Goal: Task Accomplishment & Management: Manage account settings

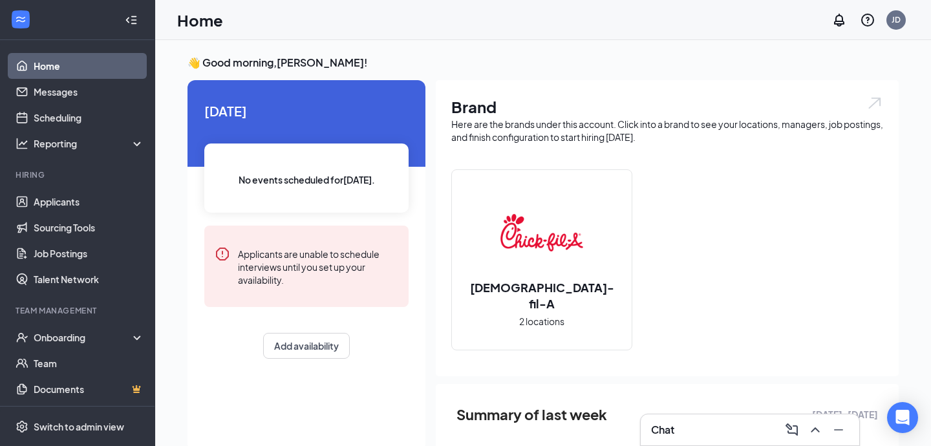
click at [687, 429] on div "Chat" at bounding box center [750, 430] width 198 height 21
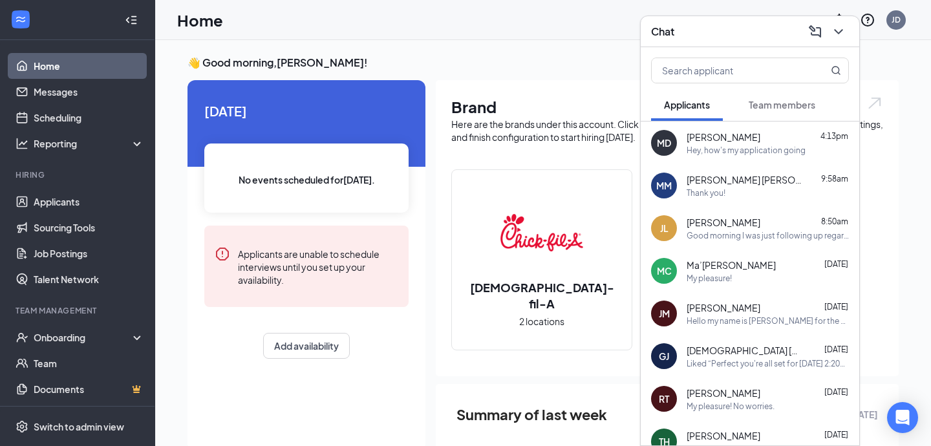
click at [768, 230] on div "Good morning I was just following up regarding my interview that I submitted [D…" at bounding box center [768, 235] width 162 height 11
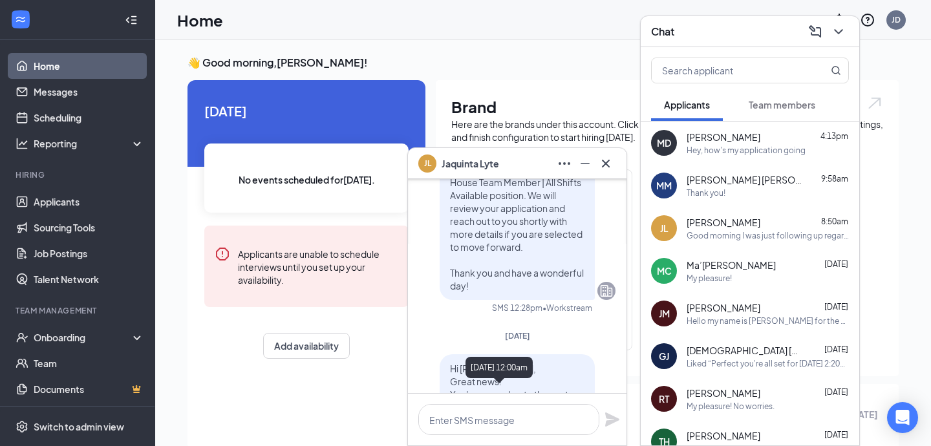
scroll to position [-381, 0]
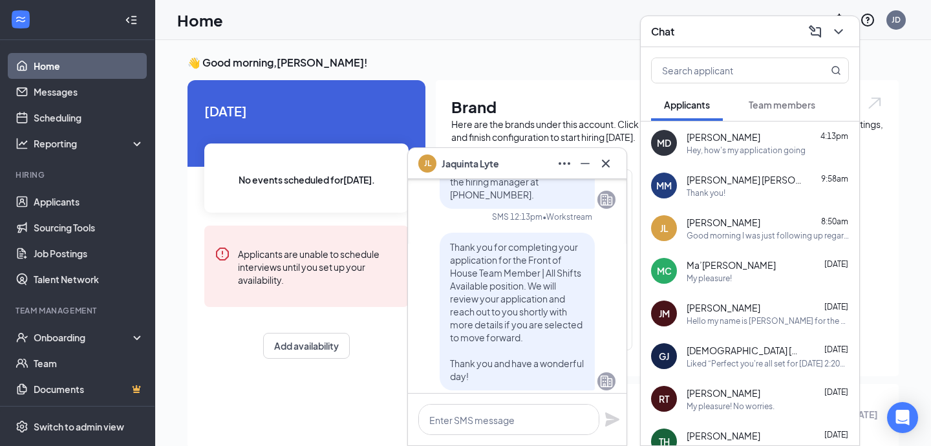
click at [762, 189] on div "Thank you!" at bounding box center [768, 193] width 162 height 11
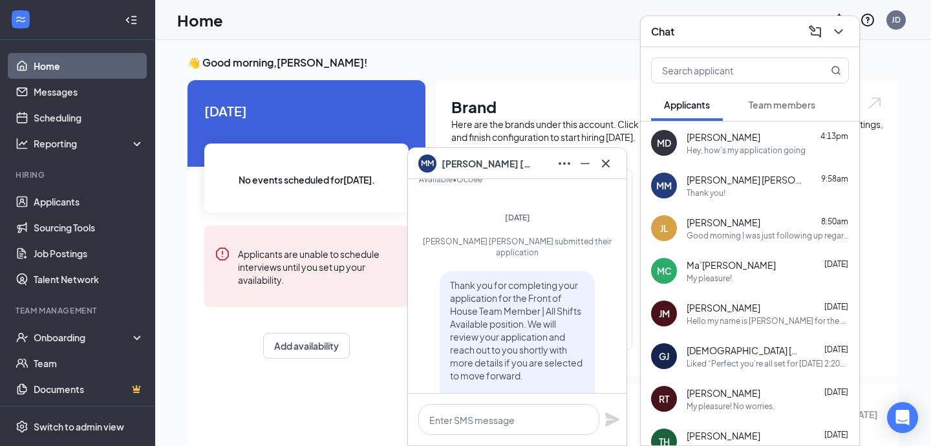
scroll to position [-250, 0]
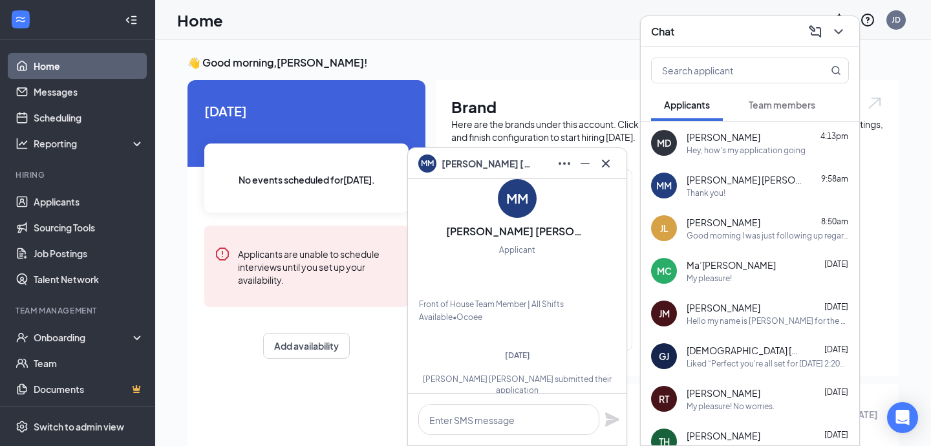
click at [761, 139] on div "[PERSON_NAME] 4:13pm" at bounding box center [768, 137] width 162 height 13
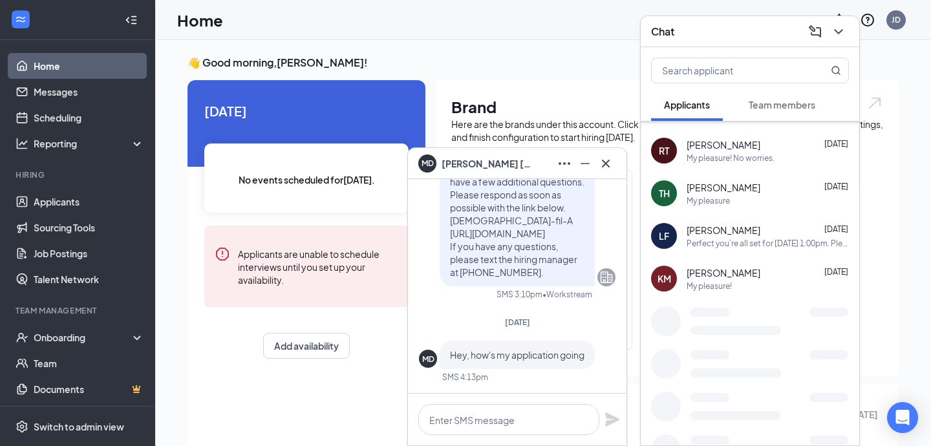
scroll to position [252, 0]
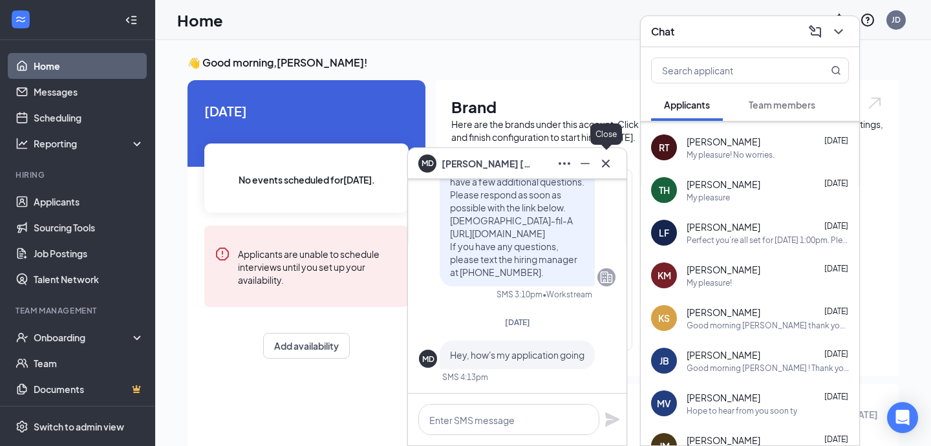
click at [612, 157] on icon "Cross" at bounding box center [606, 164] width 16 height 16
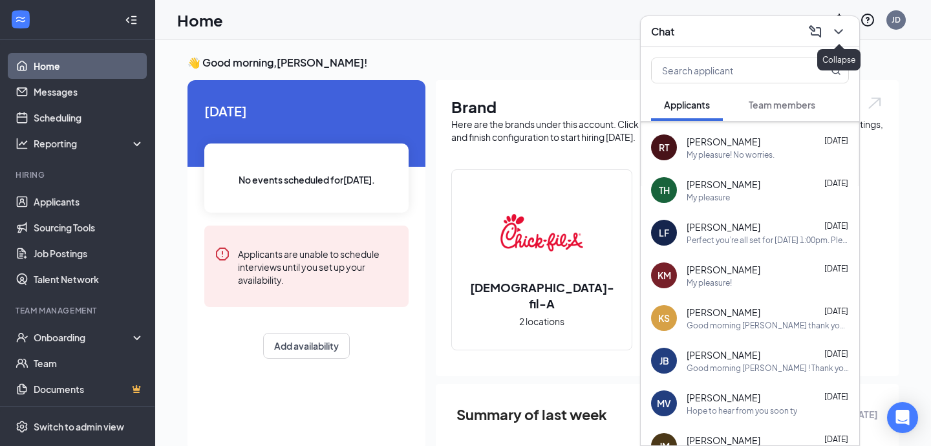
click at [840, 34] on icon "ChevronDown" at bounding box center [839, 32] width 16 height 16
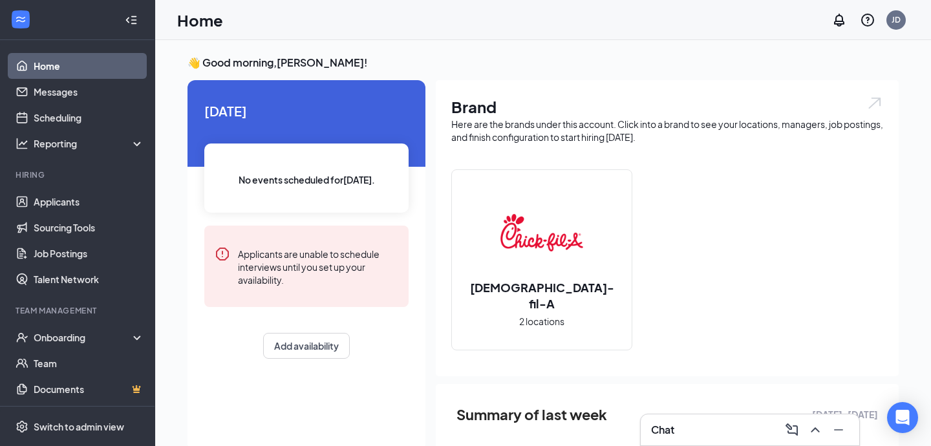
scroll to position [0, 0]
click at [87, 205] on link "Applicants" at bounding box center [89, 202] width 111 height 26
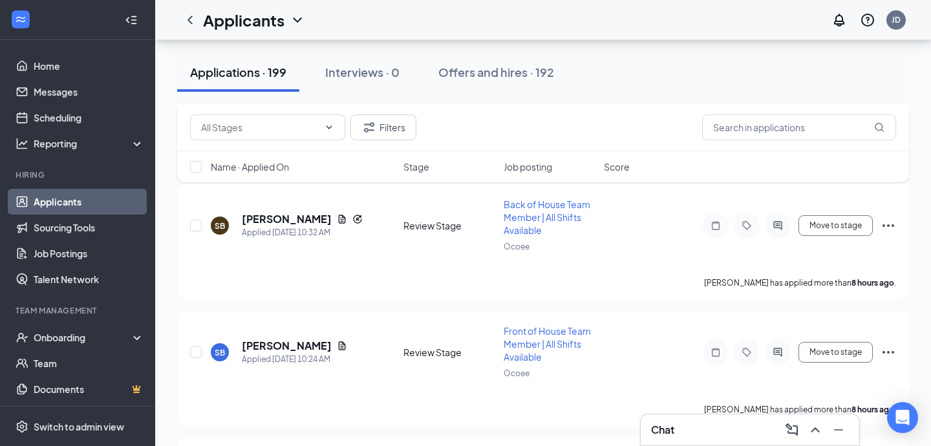
scroll to position [1266, 0]
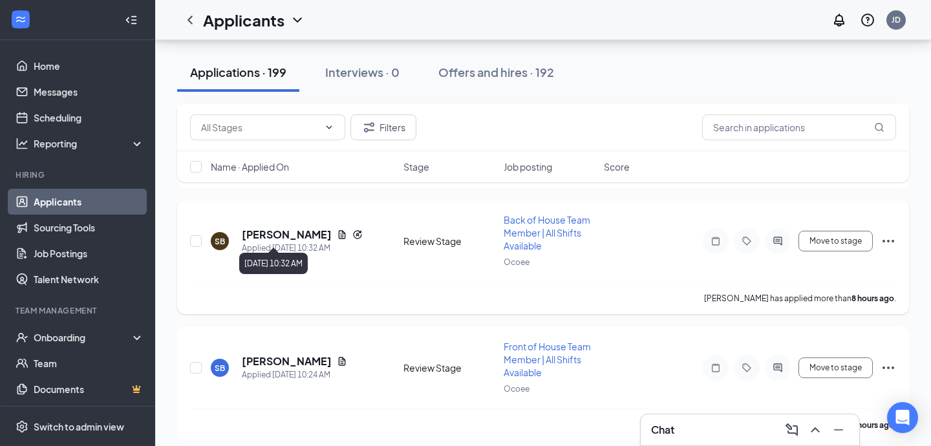
click at [301, 228] on h5 "[PERSON_NAME]" at bounding box center [287, 235] width 90 height 14
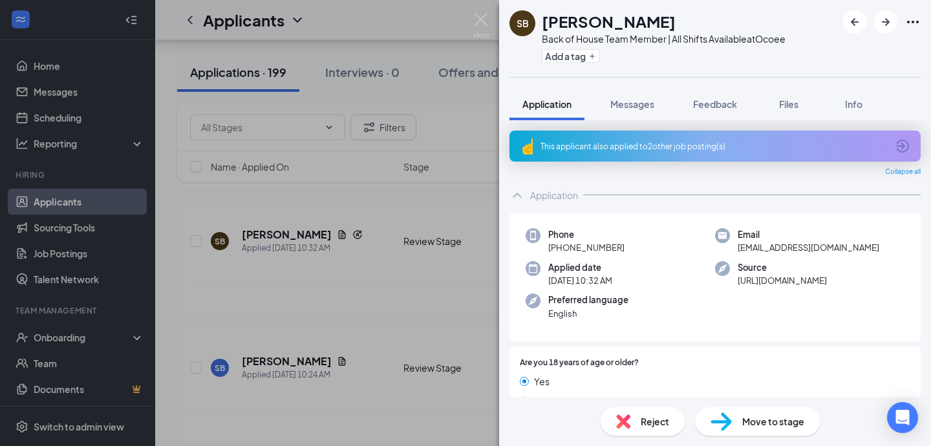
click at [732, 427] on div "Move to stage" at bounding box center [757, 421] width 125 height 28
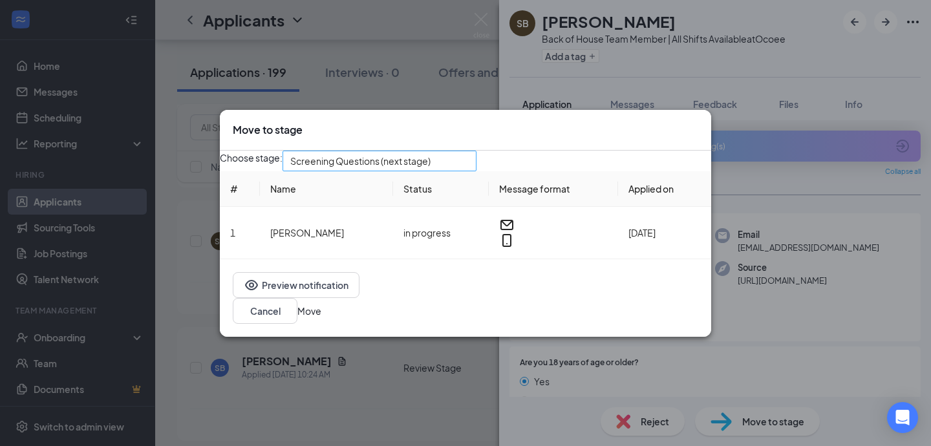
click at [412, 171] on span "Screening Questions (next stage)" at bounding box center [360, 160] width 140 height 19
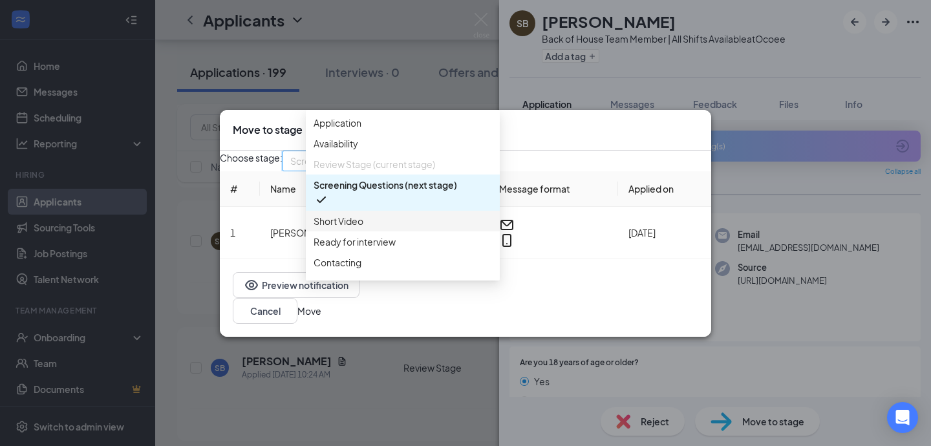
click at [372, 228] on span "Short Video" at bounding box center [403, 221] width 178 height 14
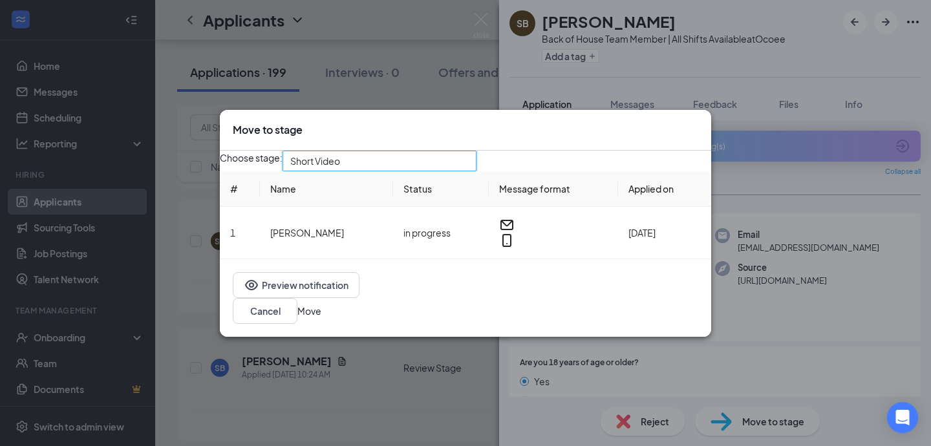
click at [321, 318] on button "Move" at bounding box center [309, 311] width 24 height 14
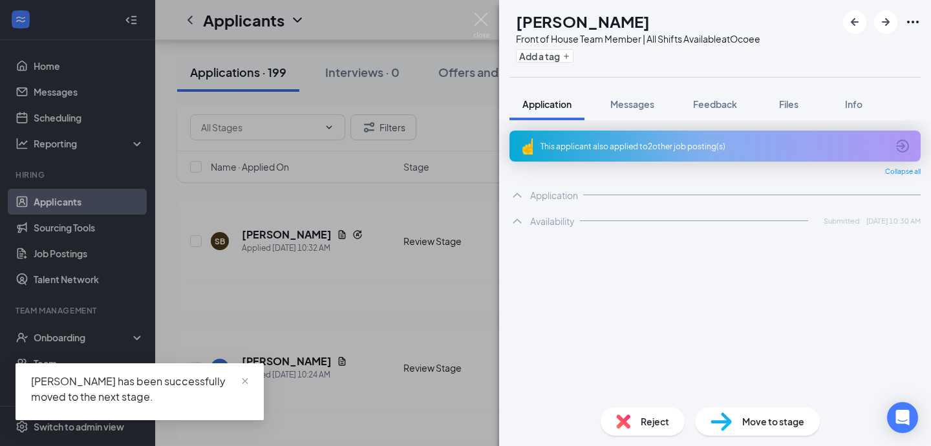
click at [385, 200] on div "SB [PERSON_NAME] Front of House Team Member | All Shifts Available at Ocoee Add…" at bounding box center [465, 223] width 931 height 446
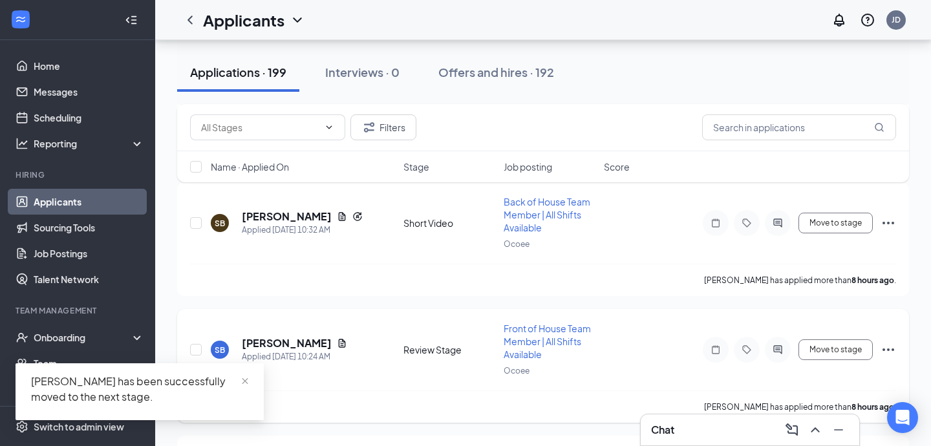
scroll to position [1284, 0]
click at [850, 339] on button "Move to stage" at bounding box center [836, 349] width 74 height 21
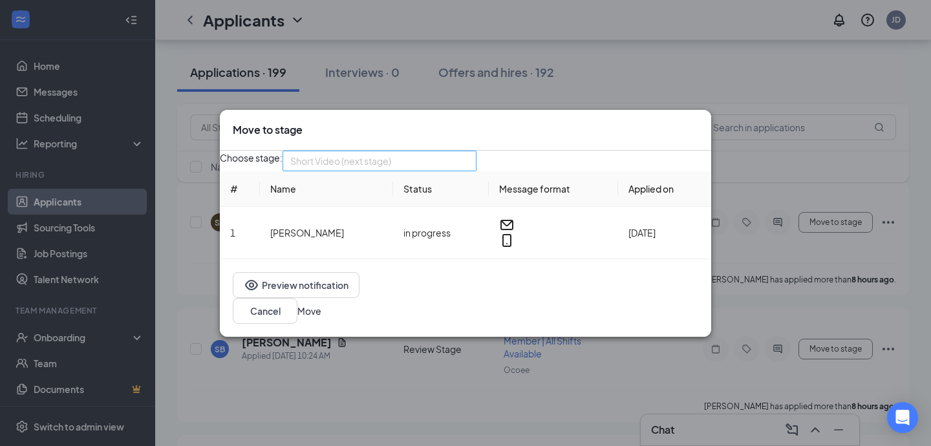
click at [450, 175] on span "Short Video (next stage)" at bounding box center [373, 168] width 167 height 35
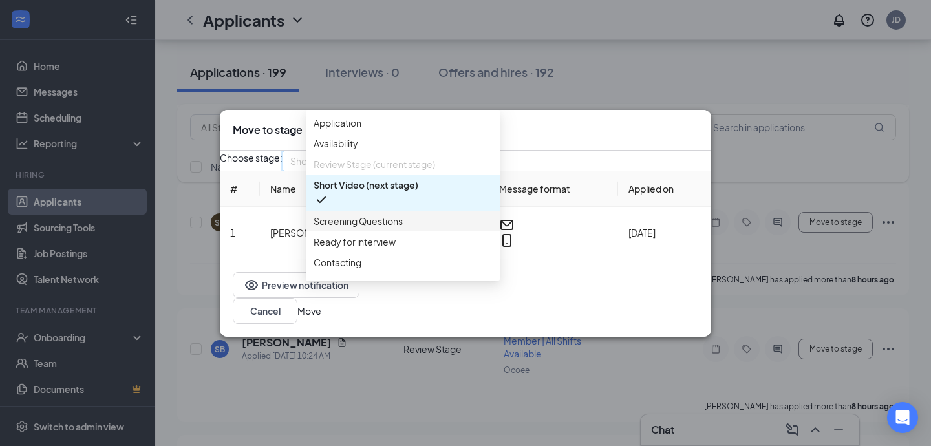
scroll to position [74, 0]
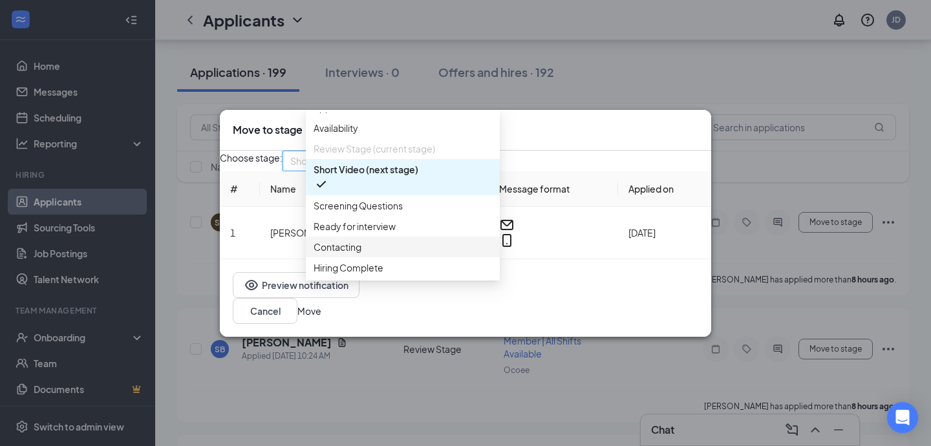
click at [418, 240] on span "Contacting" at bounding box center [403, 247] width 178 height 14
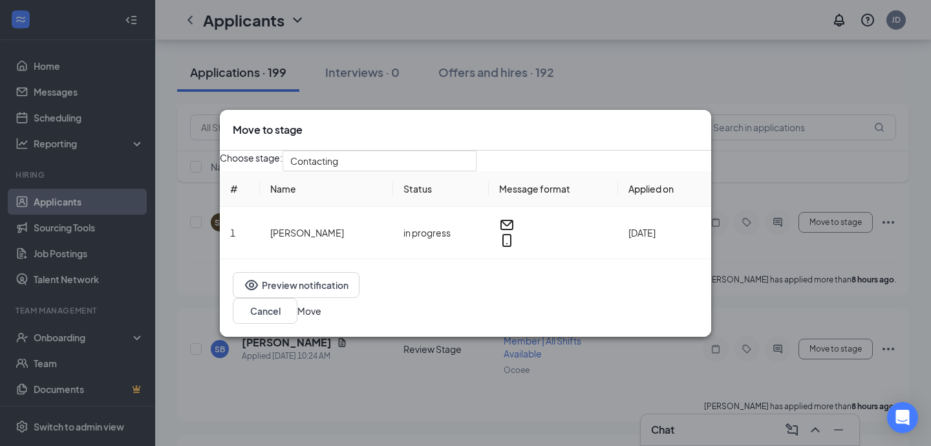
click at [321, 318] on button "Move" at bounding box center [309, 311] width 24 height 14
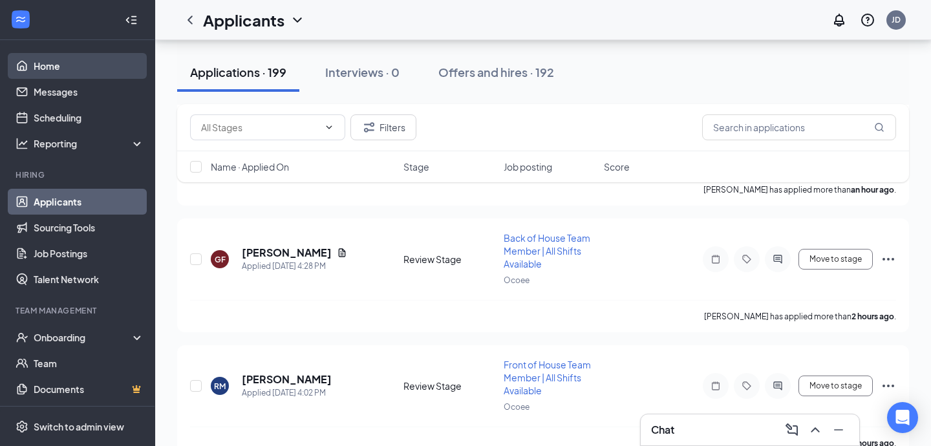
click at [111, 74] on link "Home" at bounding box center [89, 66] width 111 height 26
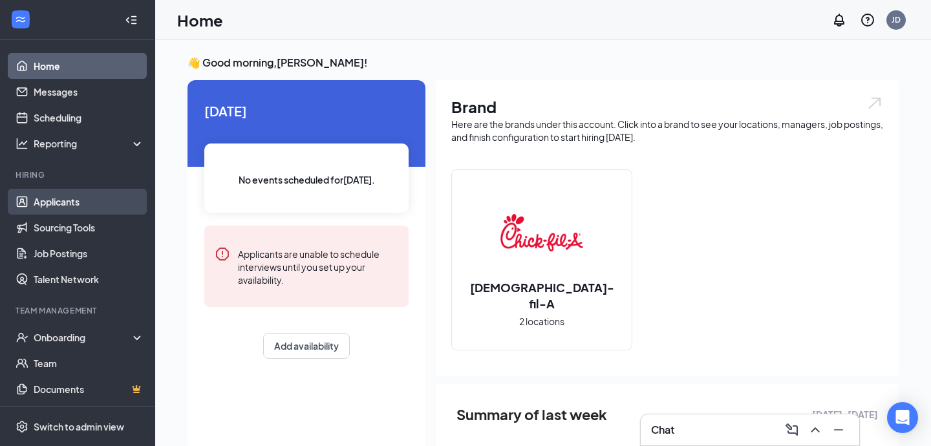
click at [91, 199] on link "Applicants" at bounding box center [89, 202] width 111 height 26
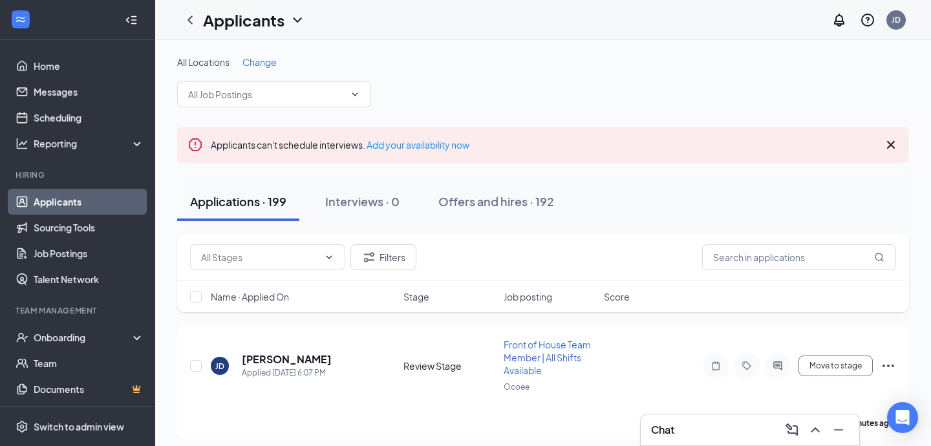
click at [261, 77] on div "All Locations Change" at bounding box center [543, 82] width 732 height 52
click at [261, 63] on span "Change" at bounding box center [260, 62] width 34 height 12
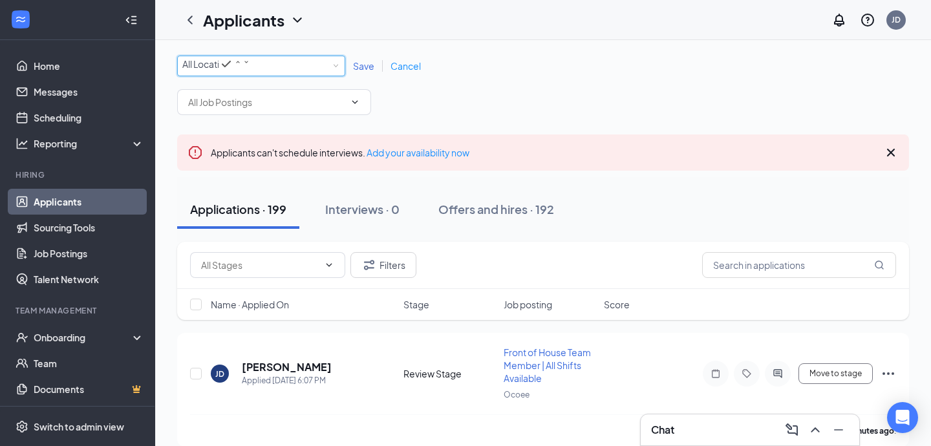
click at [246, 72] on div "All Locations" at bounding box center [216, 64] width 68 height 16
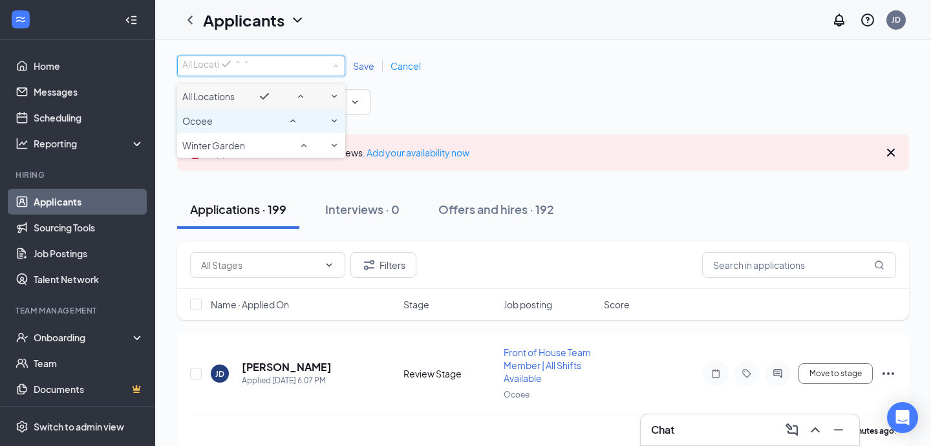
click at [244, 129] on div "Ocoee" at bounding box center [261, 121] width 158 height 16
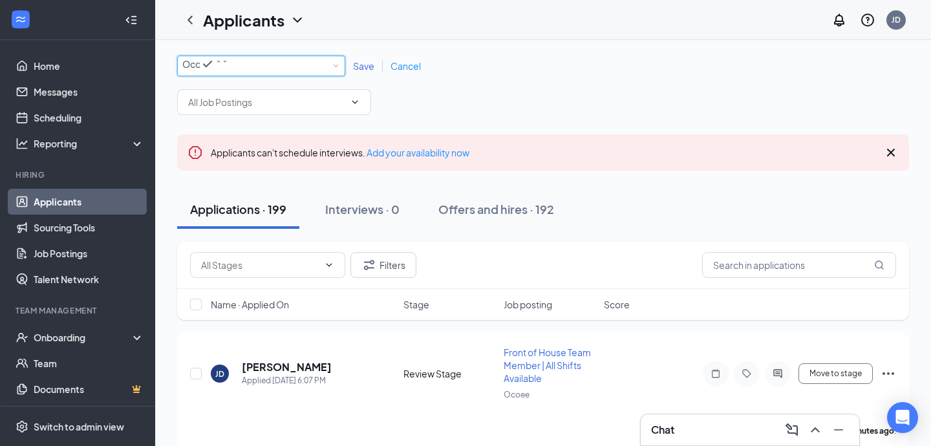
click at [361, 64] on span "Save" at bounding box center [363, 66] width 21 height 12
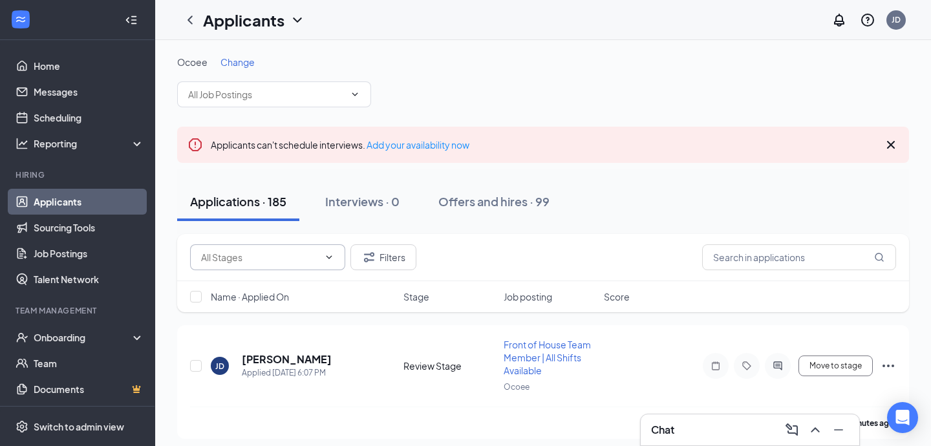
click at [313, 250] on span at bounding box center [267, 257] width 155 height 26
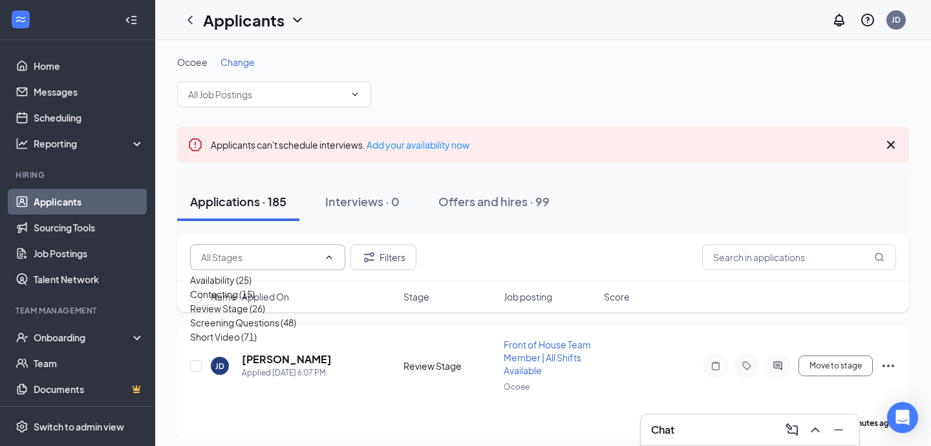
click at [257, 344] on div "Short Video (71)" at bounding box center [223, 337] width 67 height 14
type input "Short Video (71)"
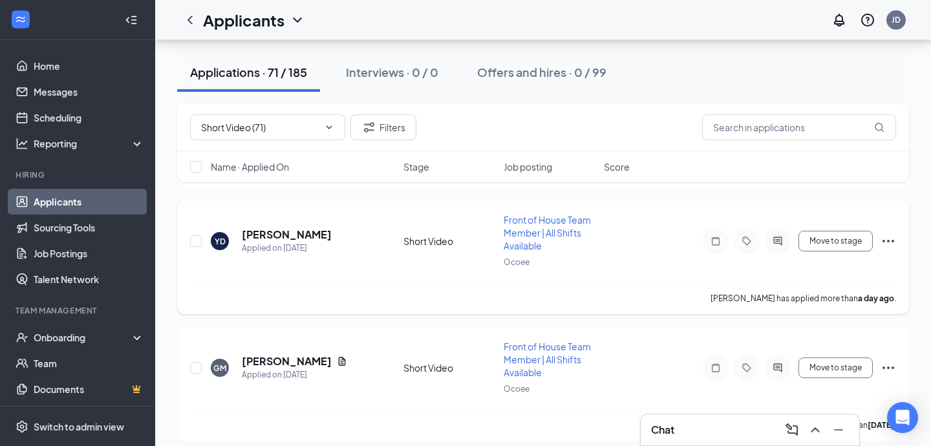
scroll to position [217, 0]
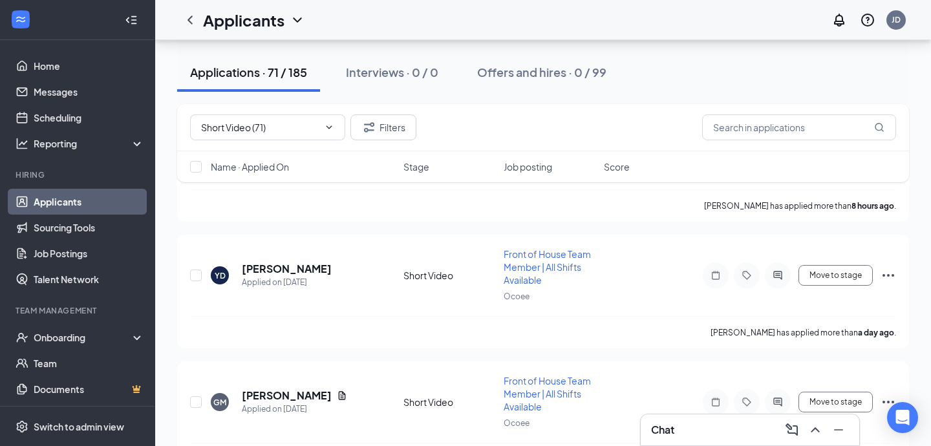
click at [269, 171] on span "Name · Applied On" at bounding box center [250, 166] width 78 height 13
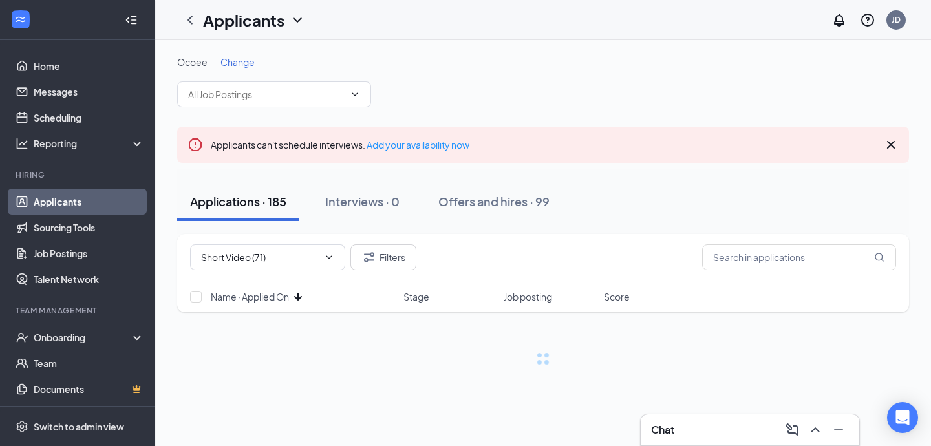
click at [257, 290] on div "Name · Applied On Stage Job posting Score" at bounding box center [543, 296] width 732 height 31
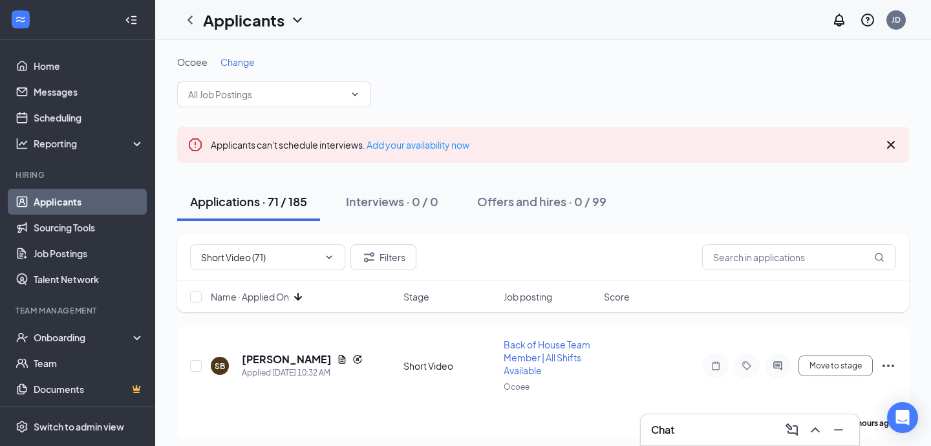
click at [266, 301] on span "Name · Applied On" at bounding box center [250, 296] width 78 height 13
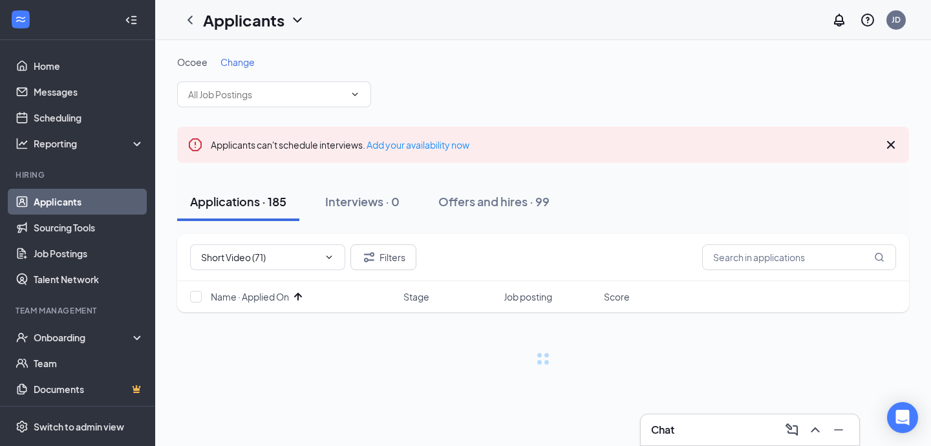
click at [446, 91] on div "Ocoee Change" at bounding box center [543, 82] width 732 height 52
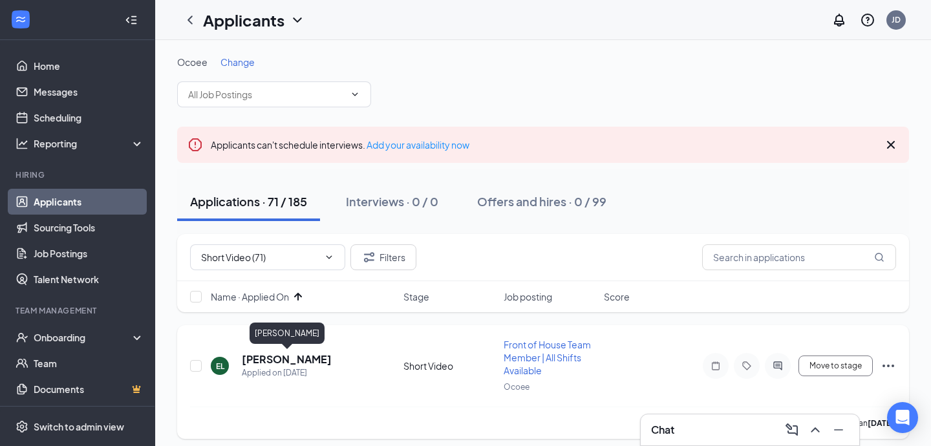
click at [296, 354] on h5 "[PERSON_NAME]" at bounding box center [287, 359] width 90 height 14
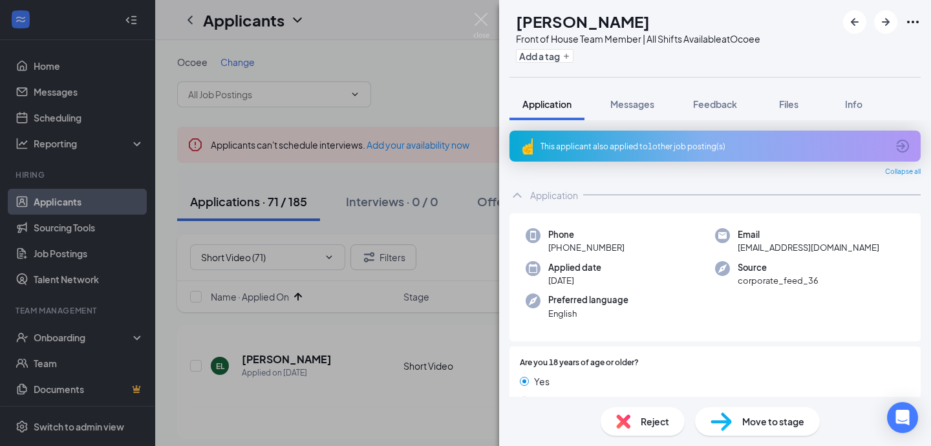
click at [523, 196] on icon "ChevronUp" at bounding box center [518, 196] width 16 height 16
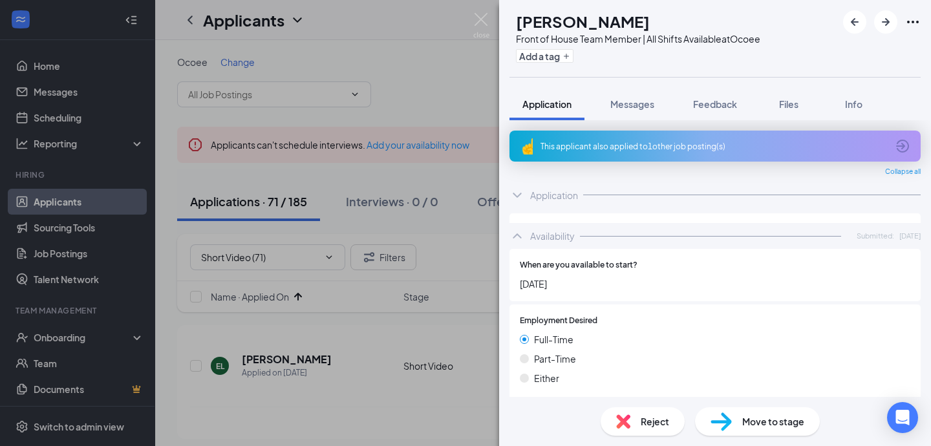
click at [527, 226] on div "Availability Submitted: [DATE]" at bounding box center [715, 236] width 411 height 26
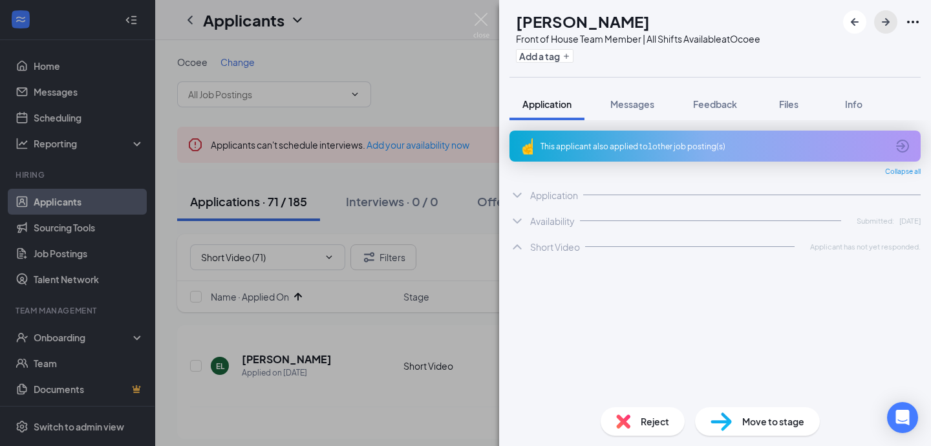
click at [887, 20] on icon "ArrowRight" at bounding box center [886, 22] width 16 height 16
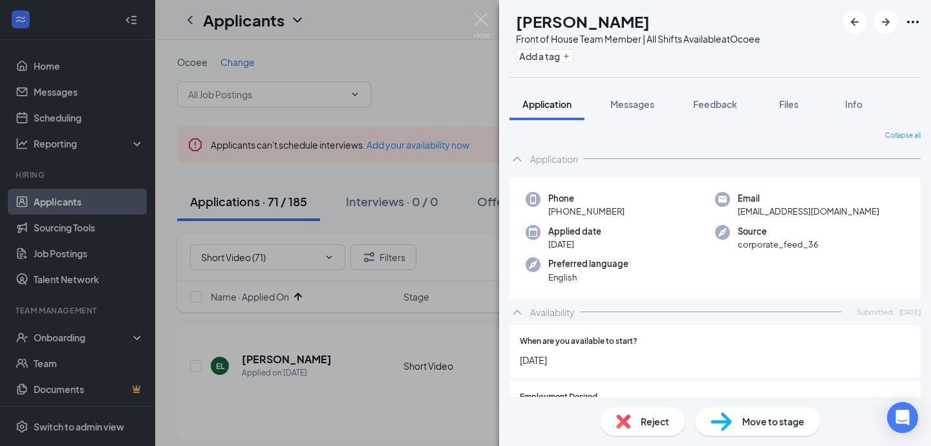
click at [531, 171] on div "Application" at bounding box center [715, 159] width 411 height 26
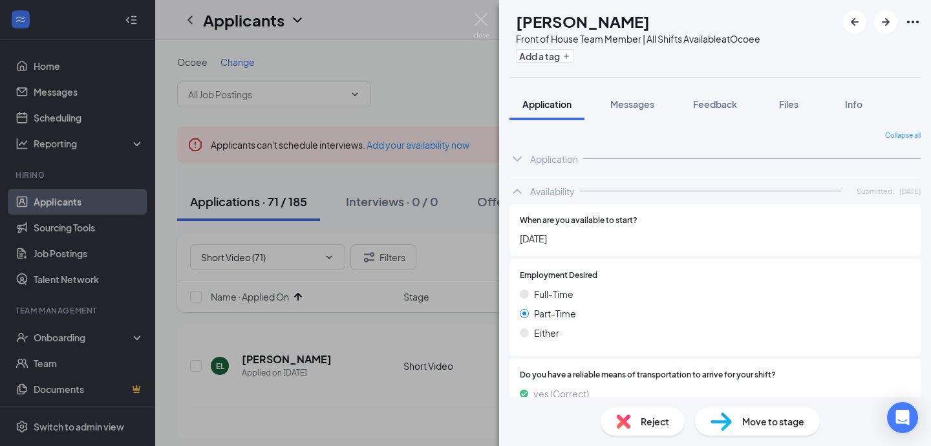
click at [523, 184] on icon "ChevronUp" at bounding box center [518, 192] width 16 height 16
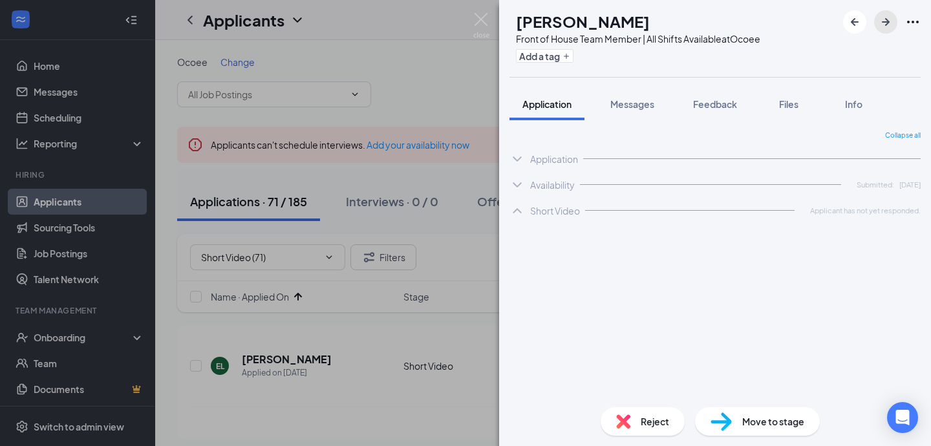
click at [886, 21] on icon "ArrowRight" at bounding box center [886, 22] width 16 height 16
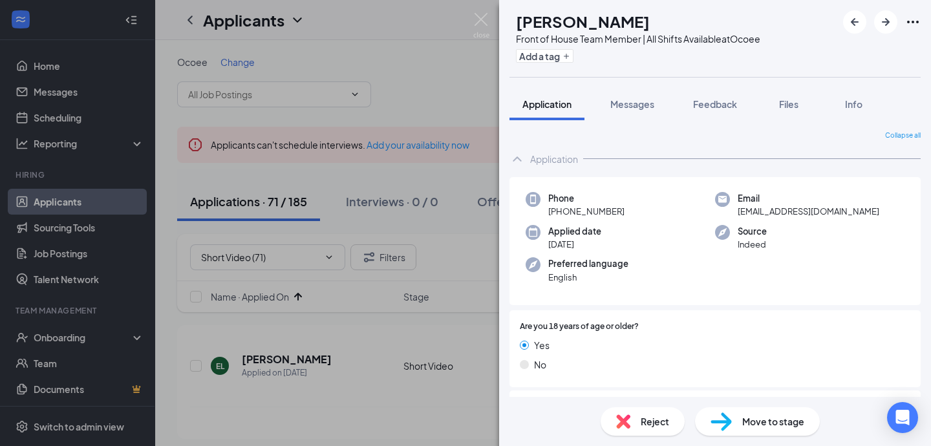
click at [532, 155] on div "Application" at bounding box center [554, 159] width 48 height 13
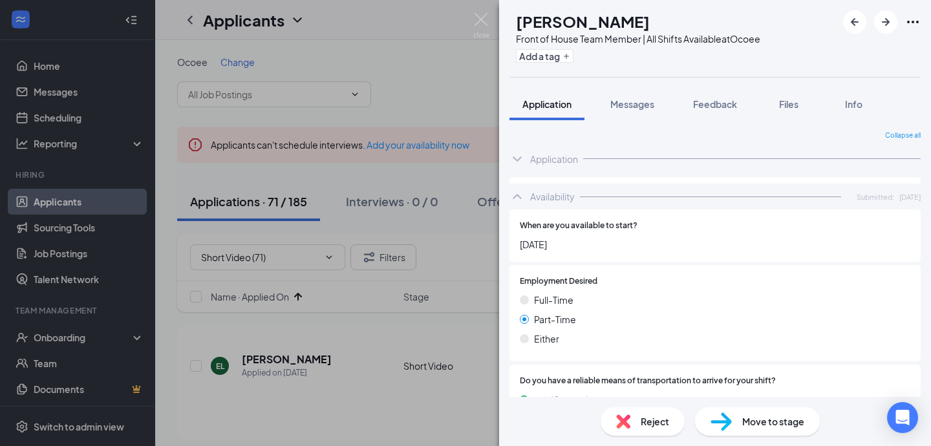
click at [532, 190] on div "Availability" at bounding box center [552, 196] width 45 height 13
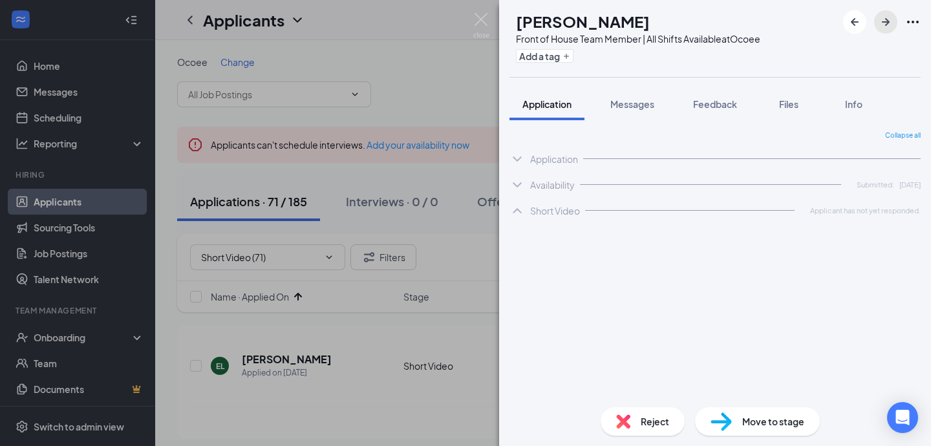
click at [886, 29] on icon "ArrowRight" at bounding box center [886, 22] width 16 height 16
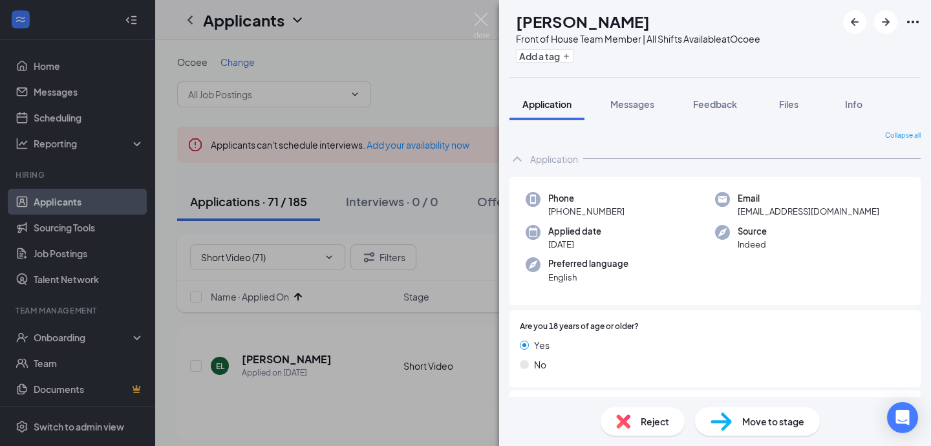
click at [524, 166] on icon "ChevronUp" at bounding box center [518, 159] width 16 height 16
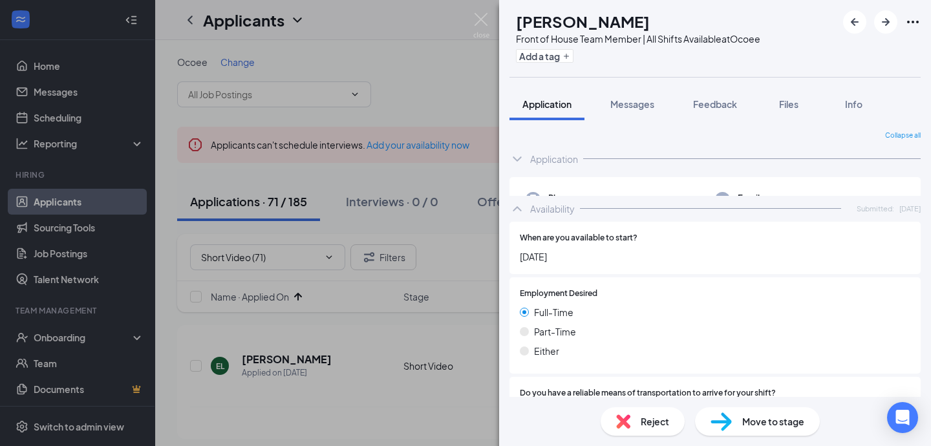
click at [525, 196] on div "Availability Submitted: [DATE]" at bounding box center [715, 209] width 411 height 26
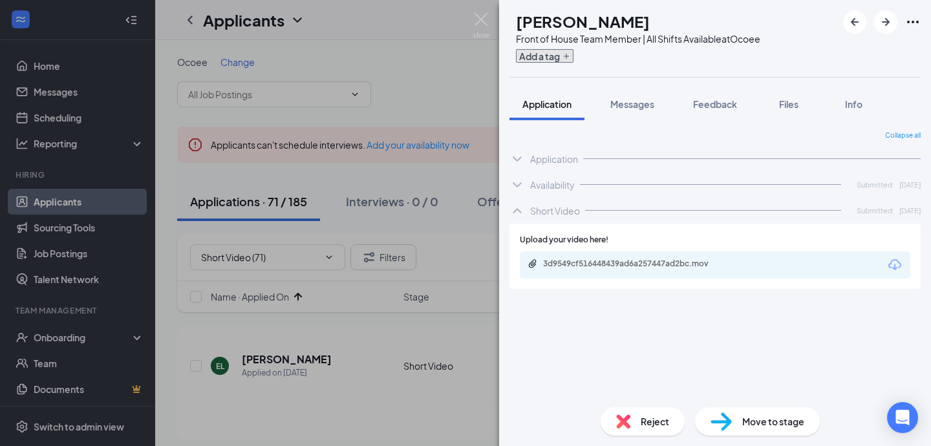
click at [574, 56] on button "Add a tag" at bounding box center [545, 56] width 58 height 14
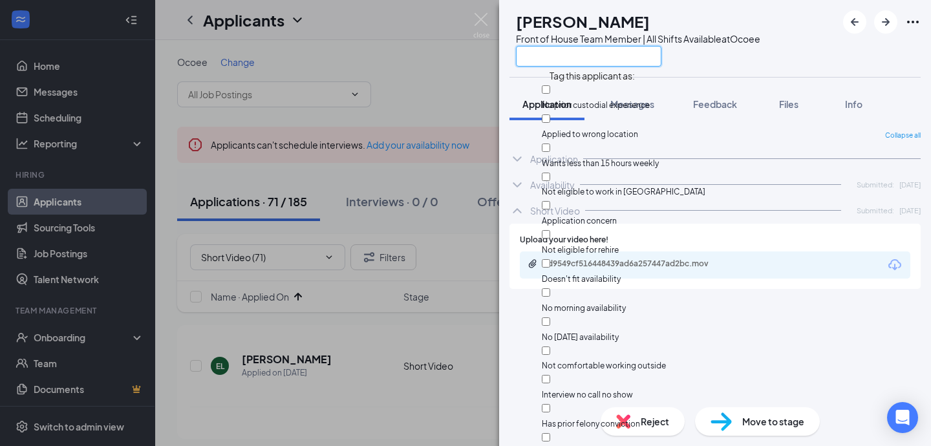
click at [560, 58] on input "text" at bounding box center [589, 56] width 146 height 21
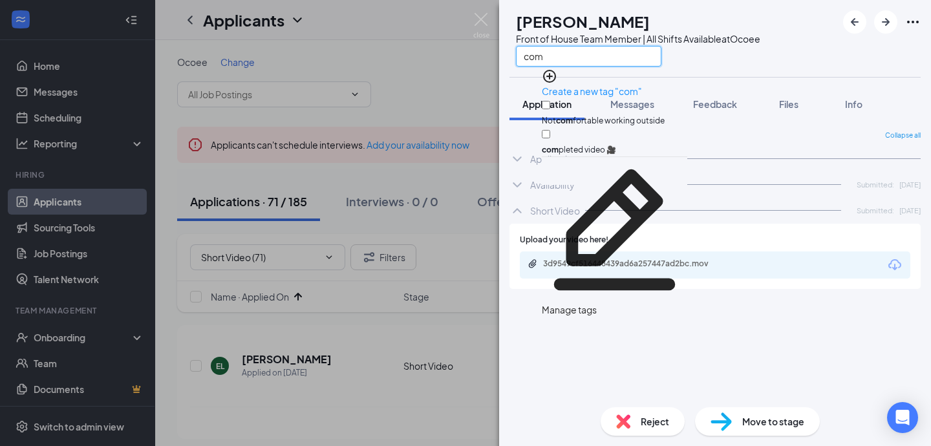
type input "com"
click at [550, 130] on input "com pleted video 🎥" at bounding box center [546, 134] width 8 height 8
checkbox input "true"
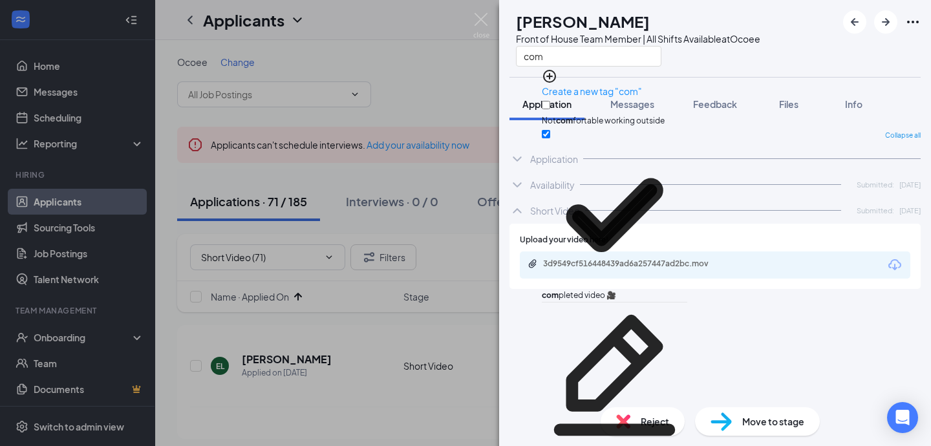
click at [554, 345] on div "Collapse all Application Phone [PHONE_NUMBER] Email [EMAIL_ADDRESS][DOMAIN_NAME…" at bounding box center [715, 264] width 411 height 266
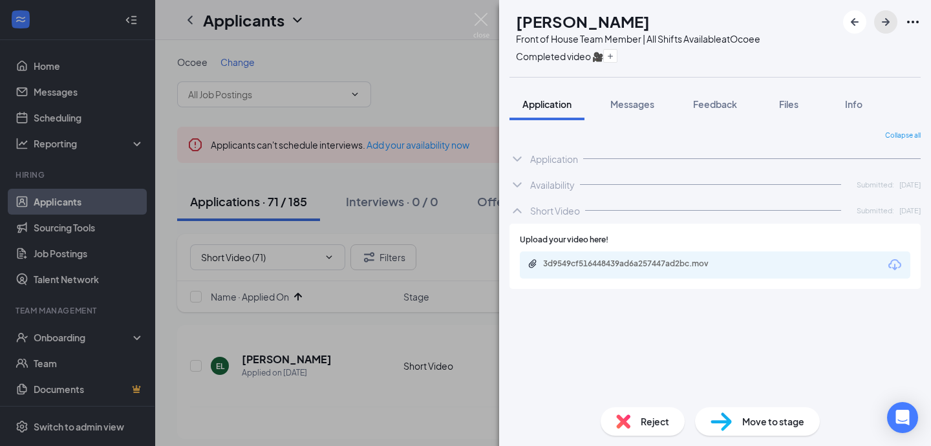
click at [883, 26] on icon "ArrowRight" at bounding box center [886, 22] width 16 height 16
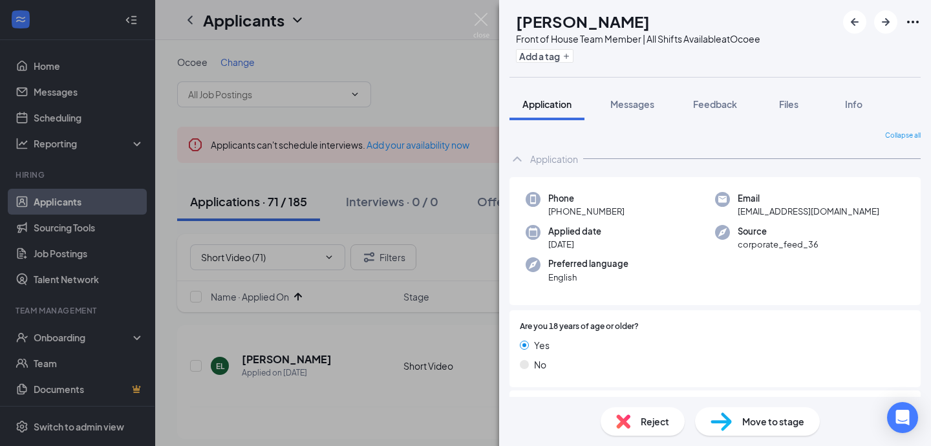
click at [525, 157] on div "Application" at bounding box center [715, 159] width 411 height 26
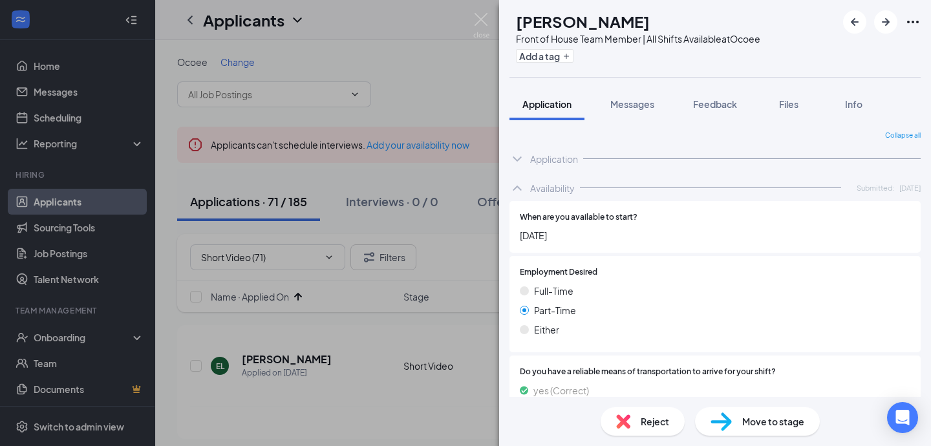
click at [521, 188] on icon "ChevronUp" at bounding box center [518, 188] width 16 height 16
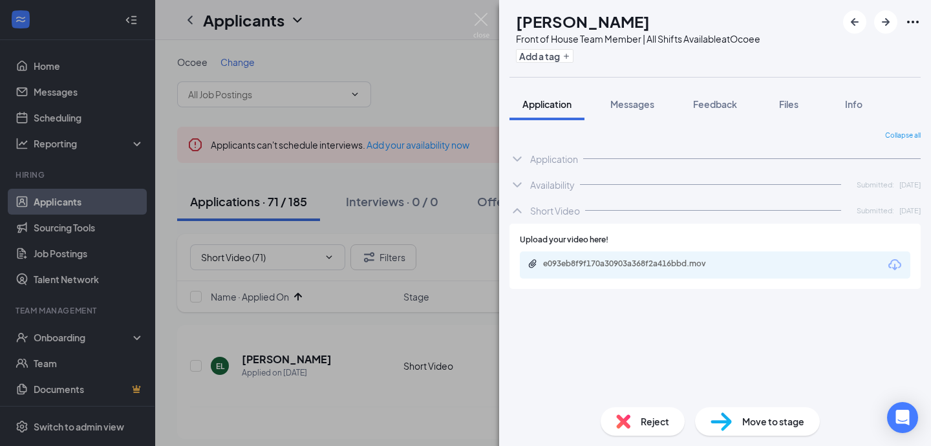
click at [575, 70] on div "[PERSON_NAME] Front of House Team Member | All Shifts Available at [GEOGRAPHIC_…" at bounding box center [715, 38] width 432 height 77
click at [574, 62] on button "Add a tag" at bounding box center [545, 56] width 58 height 14
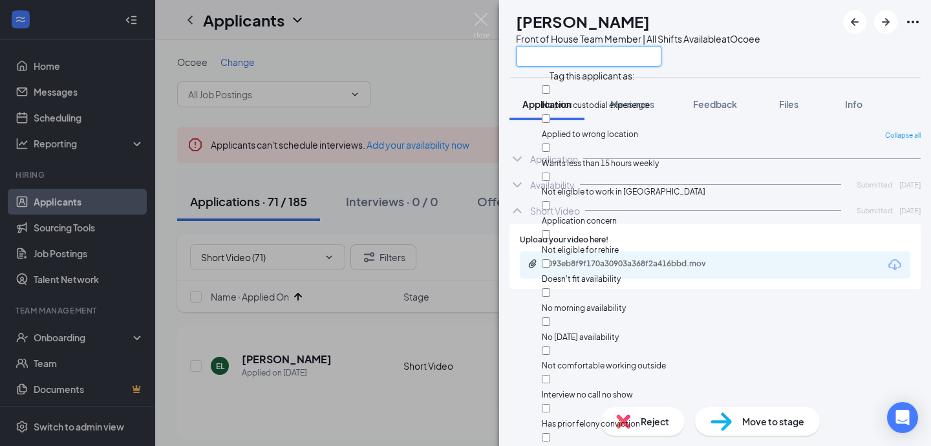
click at [576, 62] on input "text" at bounding box center [589, 56] width 146 height 21
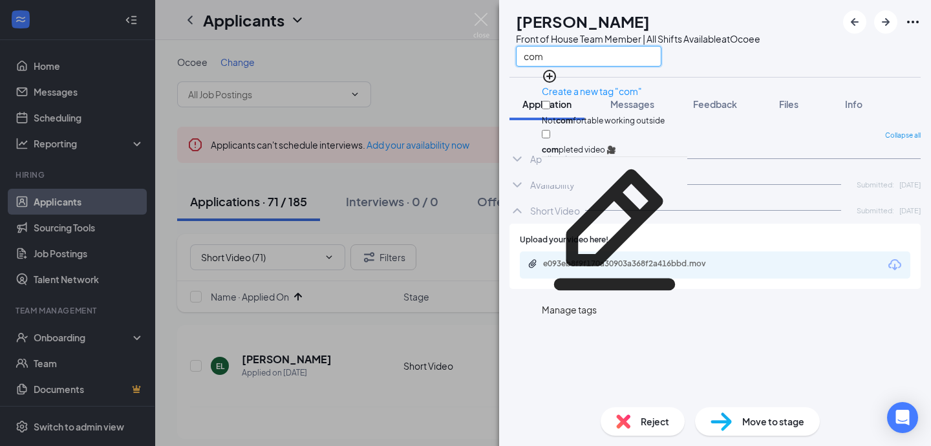
type input "com"
click at [570, 127] on div "com pleted video 🎥" at bounding box center [615, 141] width 146 height 29
checkbox input "true"
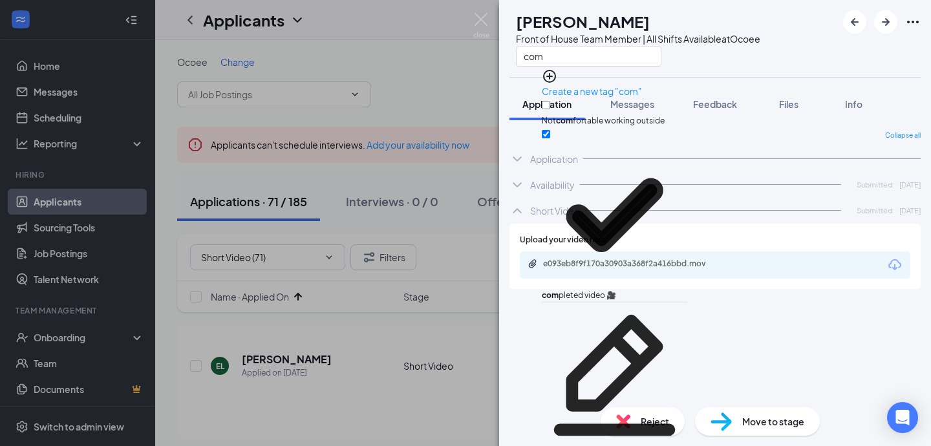
click at [830, 47] on div "[PERSON_NAME] Front of House Team Member | All Shifts Available at [GEOGRAPHIC_…" at bounding box center [715, 38] width 432 height 77
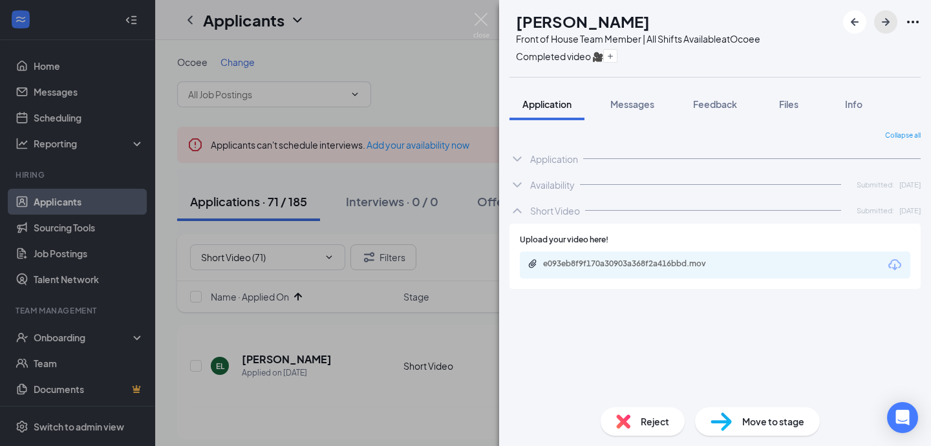
click at [886, 24] on icon "ArrowRight" at bounding box center [886, 22] width 8 height 8
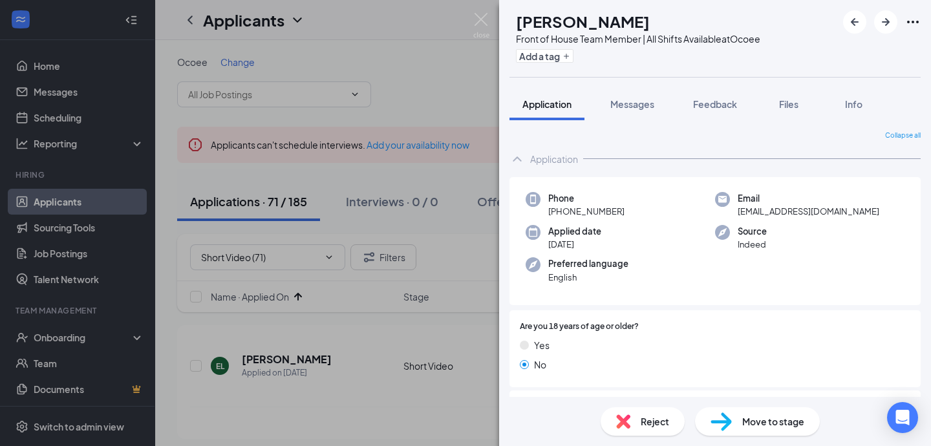
click at [523, 164] on icon "ChevronUp" at bounding box center [518, 159] width 16 height 16
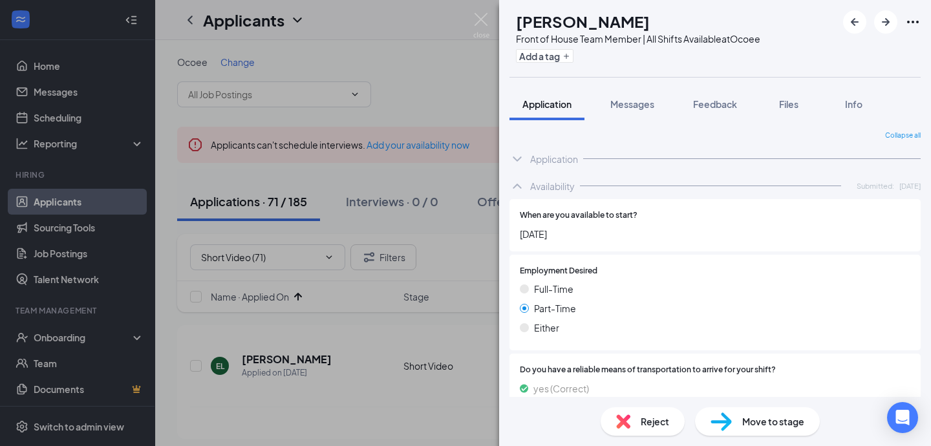
click at [522, 183] on icon "ChevronUp" at bounding box center [518, 186] width 16 height 16
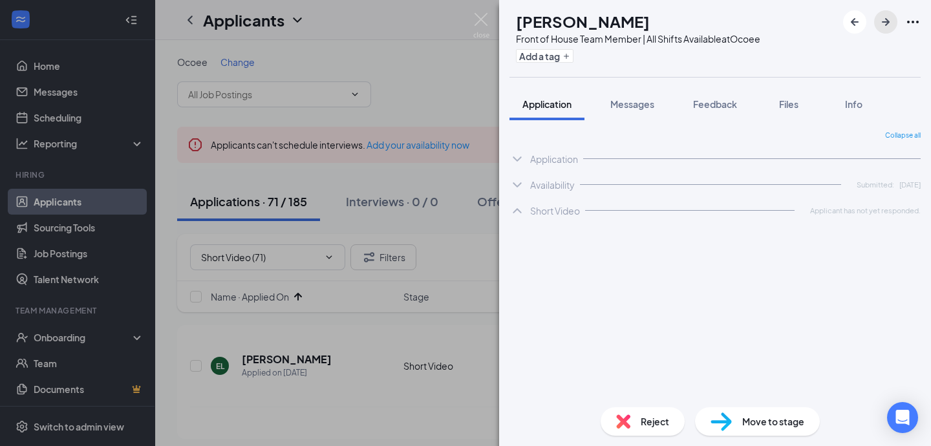
click at [883, 14] on icon "ArrowRight" at bounding box center [886, 22] width 16 height 16
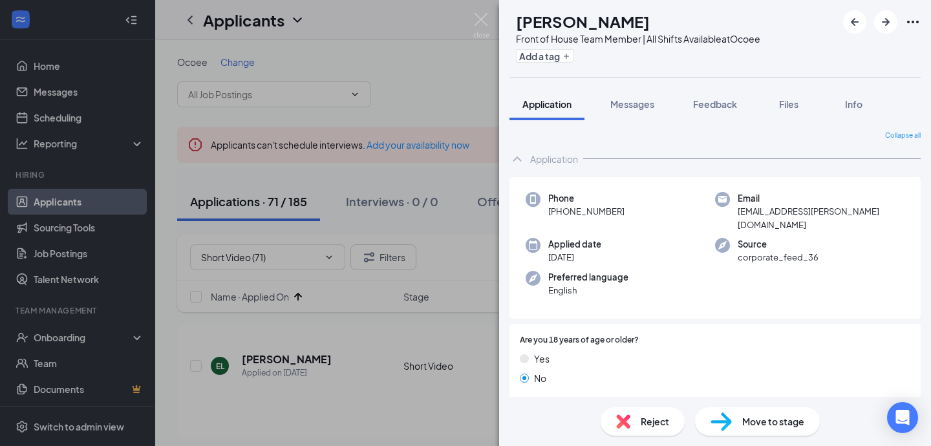
click at [523, 147] on div "Application" at bounding box center [715, 159] width 411 height 26
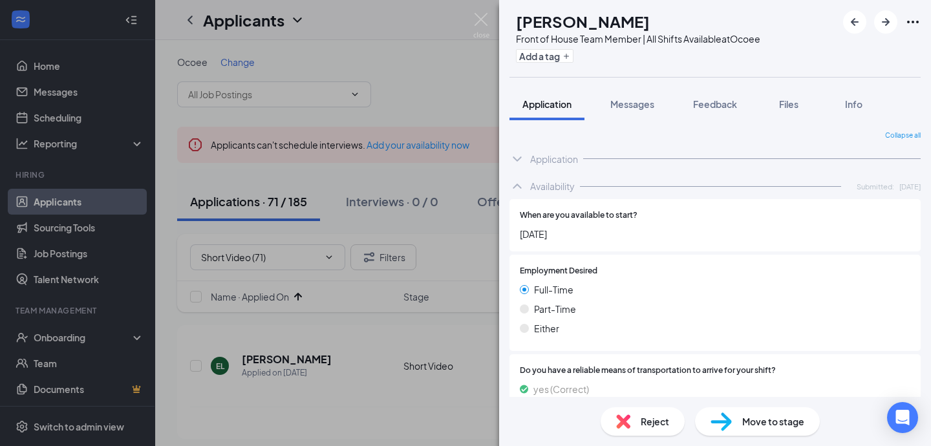
click at [540, 182] on div "Availability" at bounding box center [552, 184] width 45 height 13
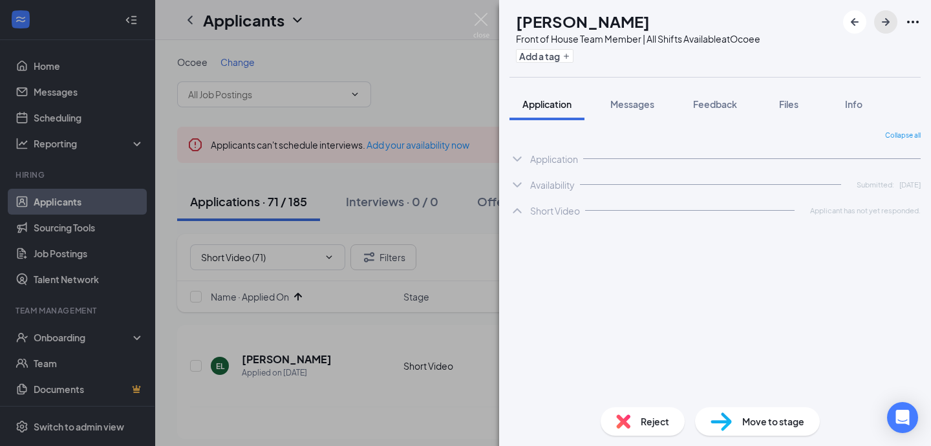
click at [897, 24] on button "button" at bounding box center [885, 21] width 23 height 23
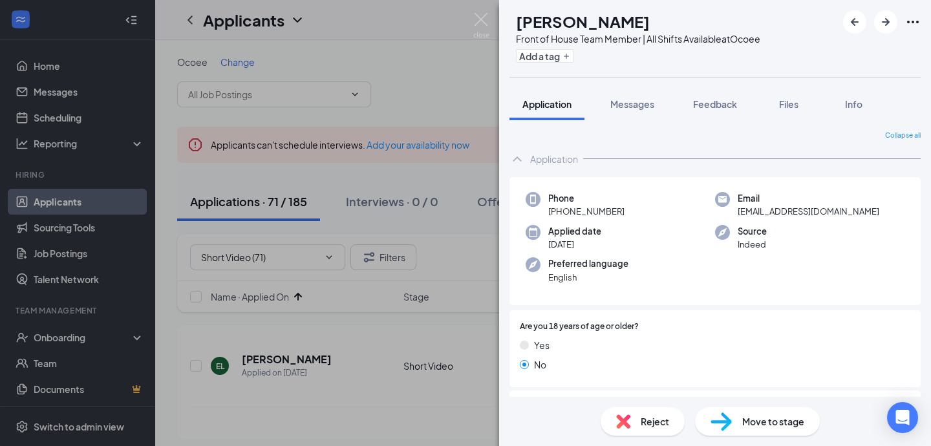
click at [524, 158] on icon "ChevronUp" at bounding box center [518, 159] width 16 height 16
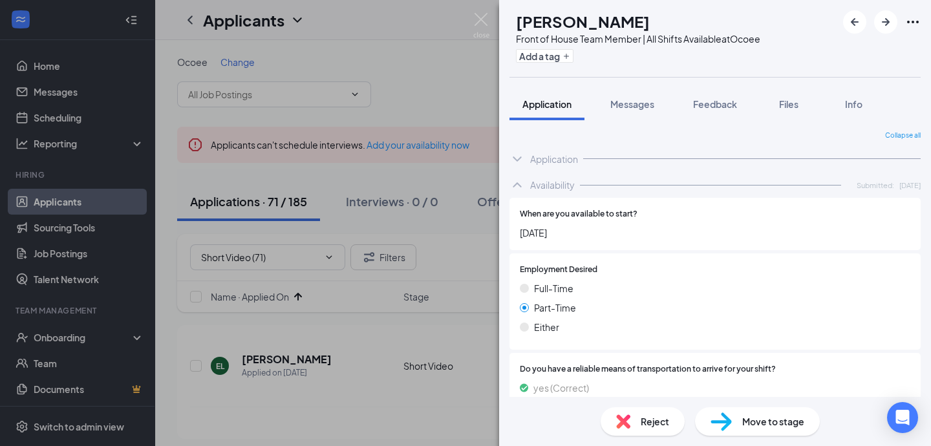
click at [521, 186] on icon "ChevronUp" at bounding box center [518, 185] width 16 height 16
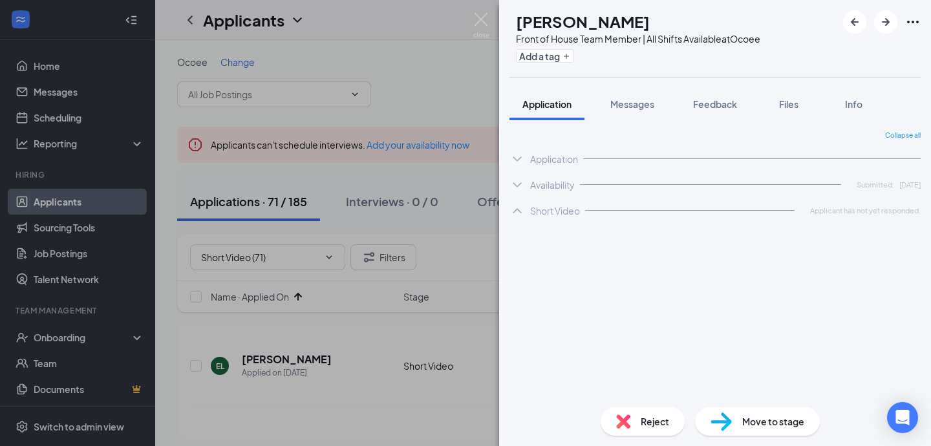
click at [877, 30] on div at bounding box center [882, 21] width 78 height 23
click at [886, 25] on icon "ArrowRight" at bounding box center [886, 22] width 16 height 16
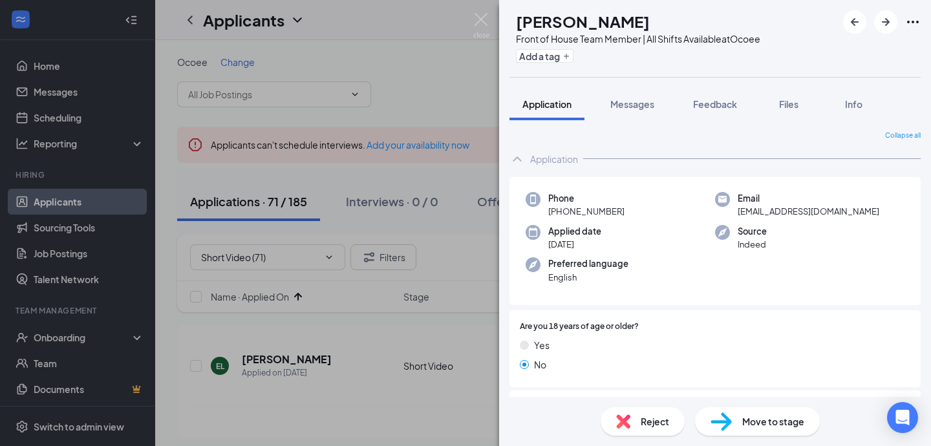
click at [556, 161] on div "Application" at bounding box center [554, 159] width 48 height 13
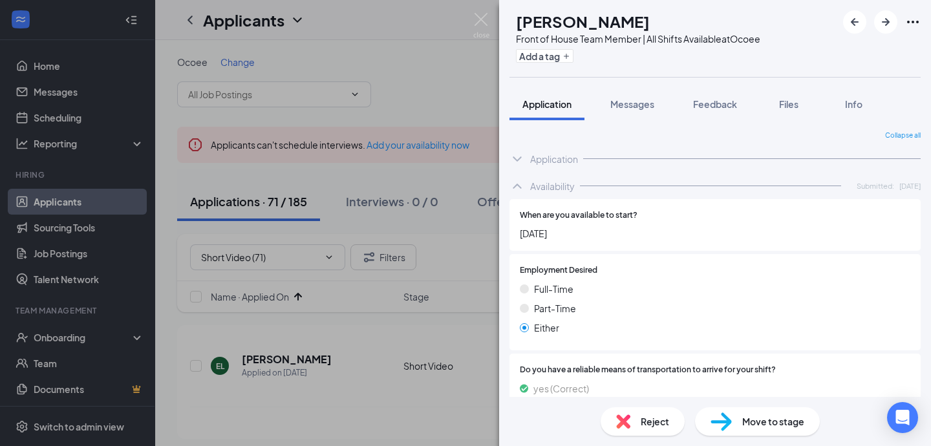
click at [518, 184] on icon "ChevronUp" at bounding box center [517, 186] width 8 height 5
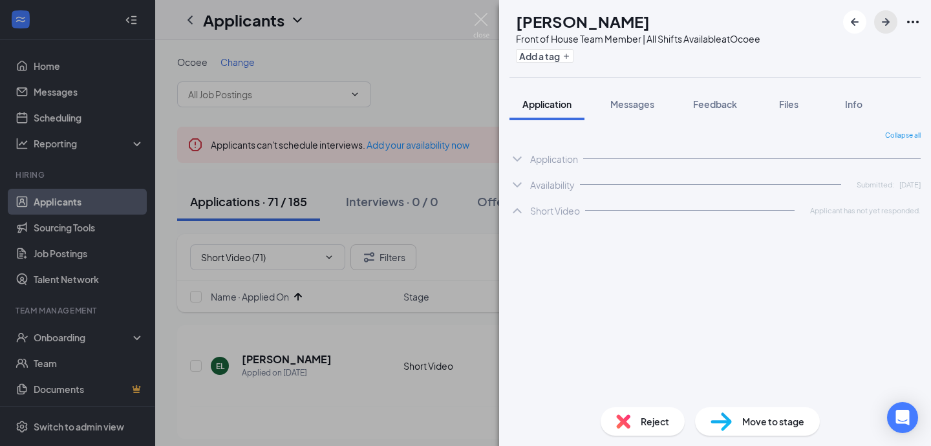
click at [882, 29] on icon "ArrowRight" at bounding box center [886, 22] width 16 height 16
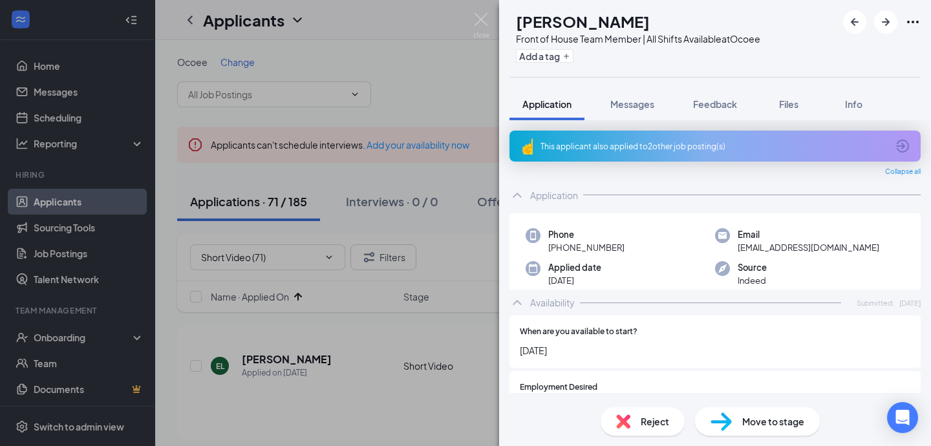
click at [532, 186] on div "Application" at bounding box center [715, 195] width 411 height 26
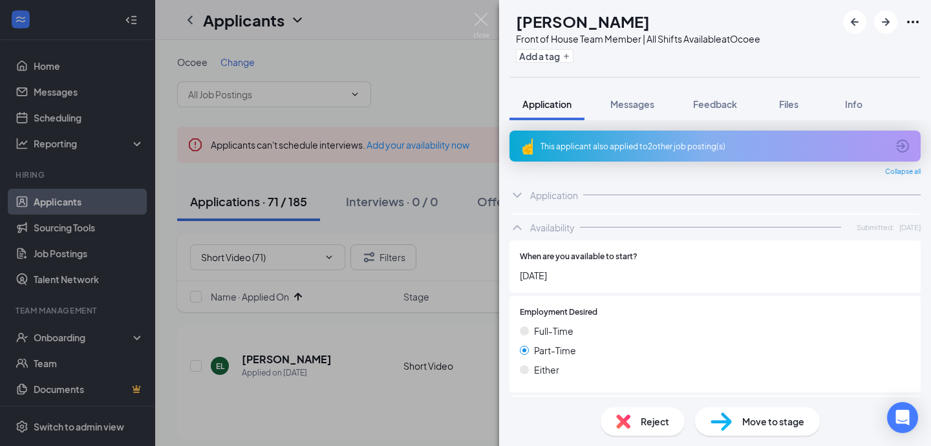
click at [523, 221] on icon "ChevronUp" at bounding box center [518, 228] width 16 height 16
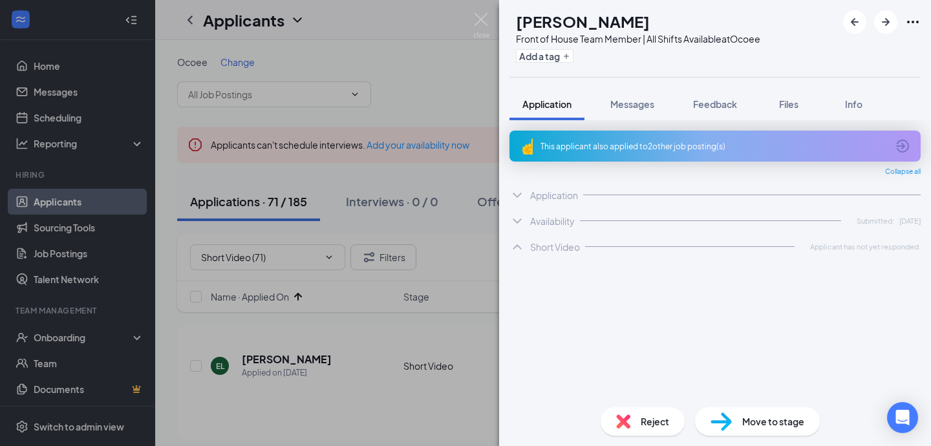
click at [871, 28] on div at bounding box center [882, 21] width 78 height 23
click at [883, 26] on icon "ArrowRight" at bounding box center [886, 22] width 16 height 16
click at [889, 25] on icon "ArrowRight" at bounding box center [886, 22] width 16 height 16
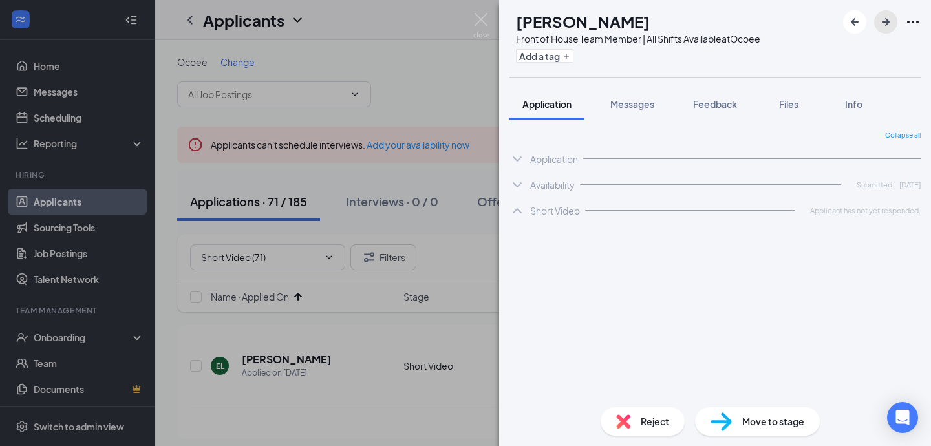
click at [888, 27] on icon "ArrowRight" at bounding box center [886, 22] width 16 height 16
click at [560, 201] on div "Short Video Applicant has not yet responded." at bounding box center [715, 211] width 411 height 26
click at [550, 210] on div "Short Video" at bounding box center [555, 210] width 50 height 13
click at [889, 13] on button "button" at bounding box center [885, 21] width 23 height 23
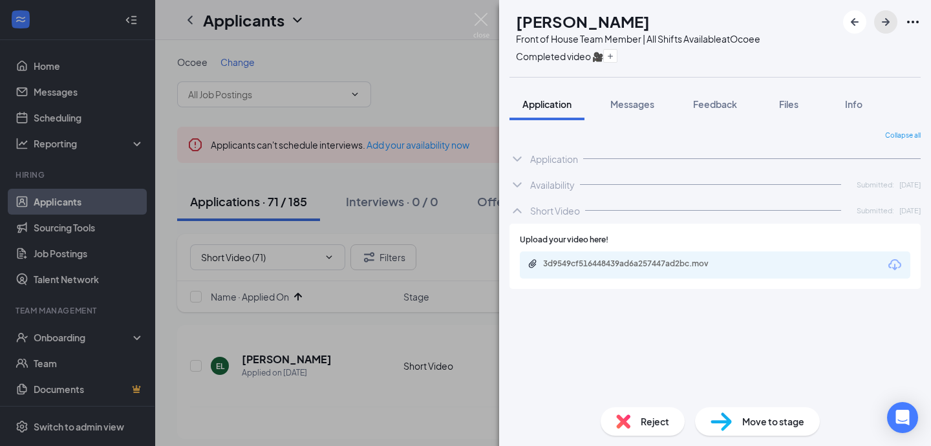
click at [889, 13] on button "button" at bounding box center [885, 21] width 23 height 23
click at [426, 216] on div "[PERSON_NAME] Front of House Team Member | All Shifts Available at [GEOGRAPHIC_…" at bounding box center [465, 223] width 931 height 446
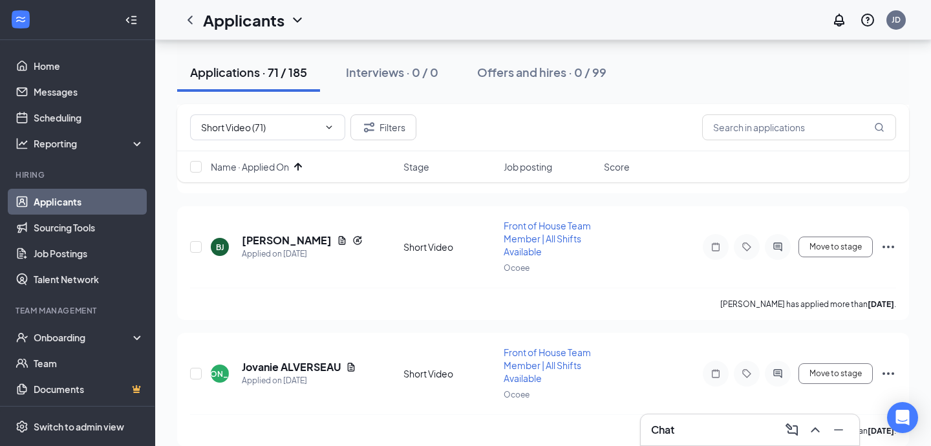
scroll to position [1743, 0]
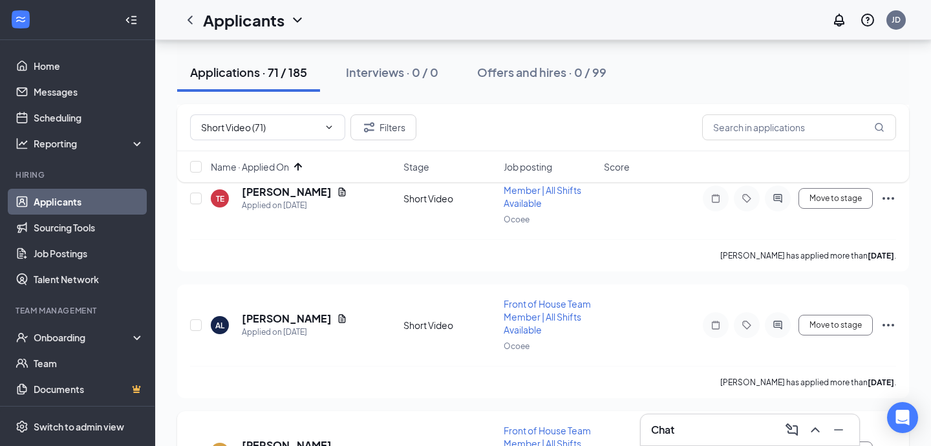
click at [288, 438] on h5 "[PERSON_NAME]" at bounding box center [287, 445] width 90 height 14
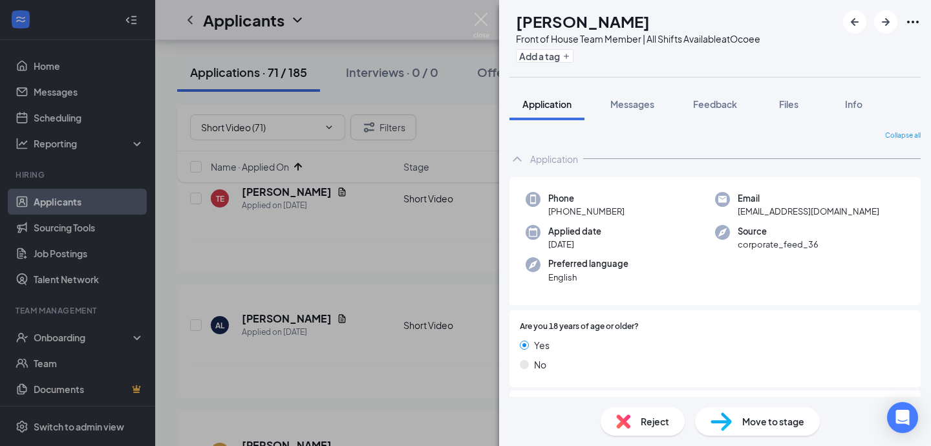
click at [543, 165] on div "Application" at bounding box center [554, 159] width 48 height 13
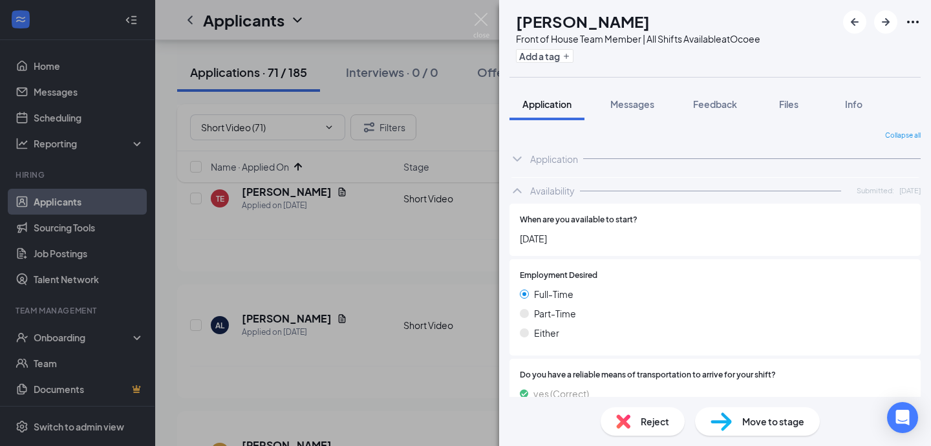
click at [529, 185] on div "Availability Submitted: [DATE]" at bounding box center [715, 191] width 411 height 26
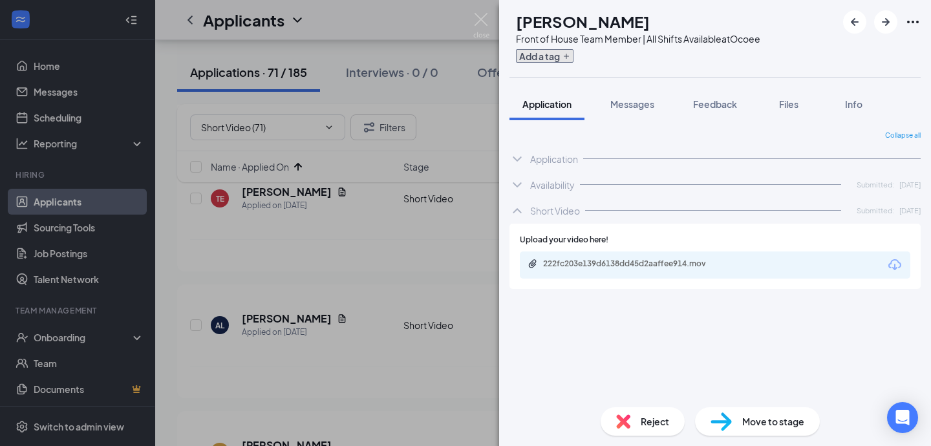
click at [574, 61] on button "Add a tag" at bounding box center [545, 56] width 58 height 14
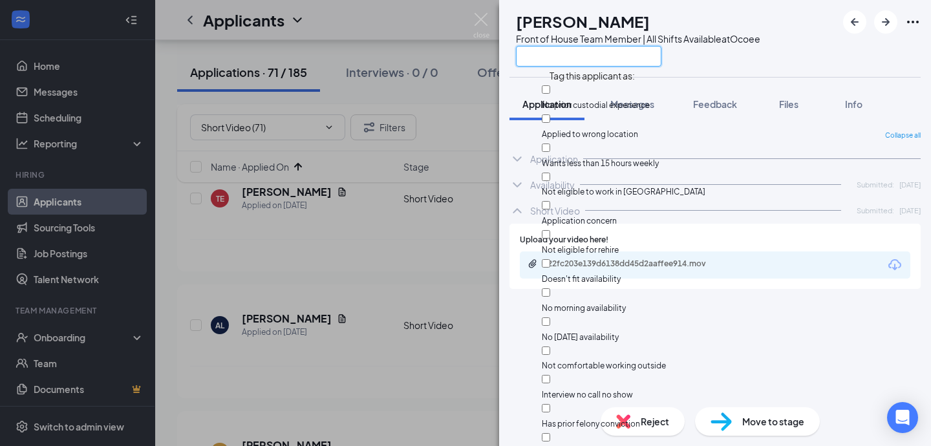
click at [580, 58] on input "text" at bounding box center [589, 56] width 146 height 21
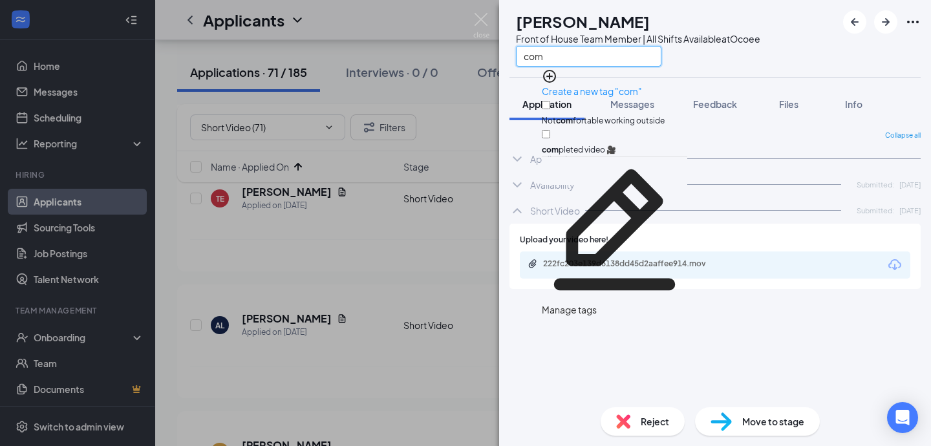
type input "com"
click at [550, 130] on input "com pleted video 🎥" at bounding box center [546, 134] width 8 height 8
checkbox input "true"
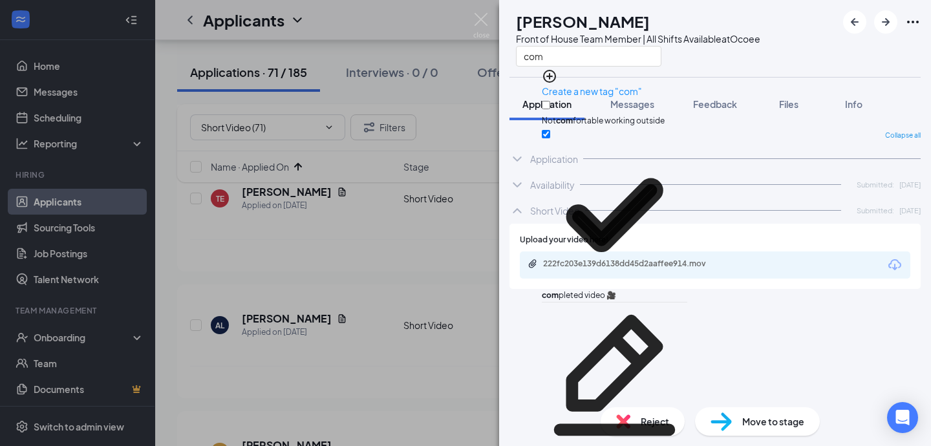
click at [550, 325] on div "Collapse all Application Phone [PHONE_NUMBER] Email [EMAIL_ADDRESS][DOMAIN_NAME…" at bounding box center [715, 264] width 411 height 266
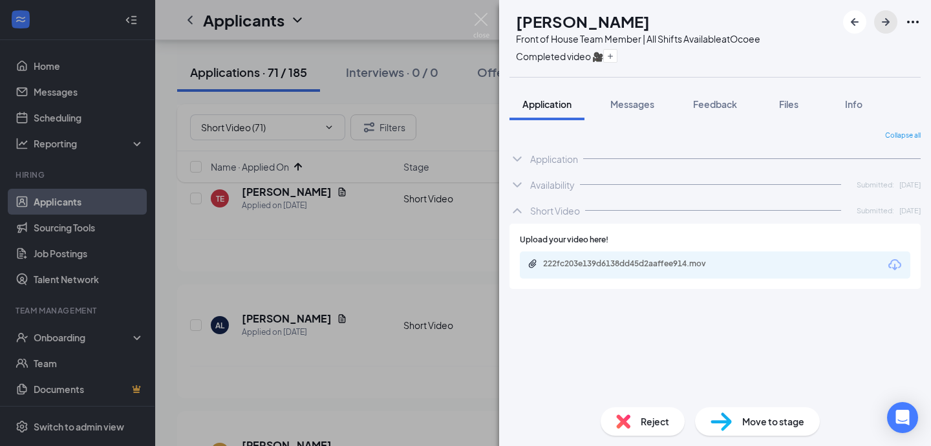
click at [887, 21] on icon "ArrowRight" at bounding box center [886, 22] width 16 height 16
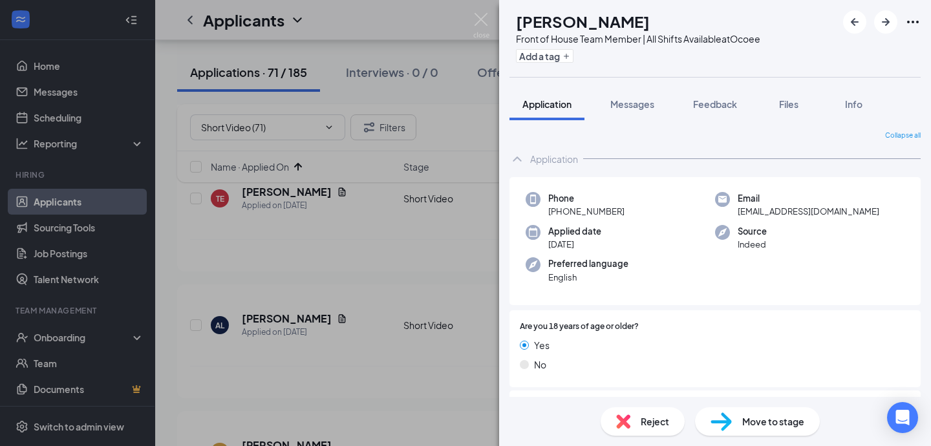
click at [524, 158] on icon "ChevronUp" at bounding box center [518, 159] width 16 height 16
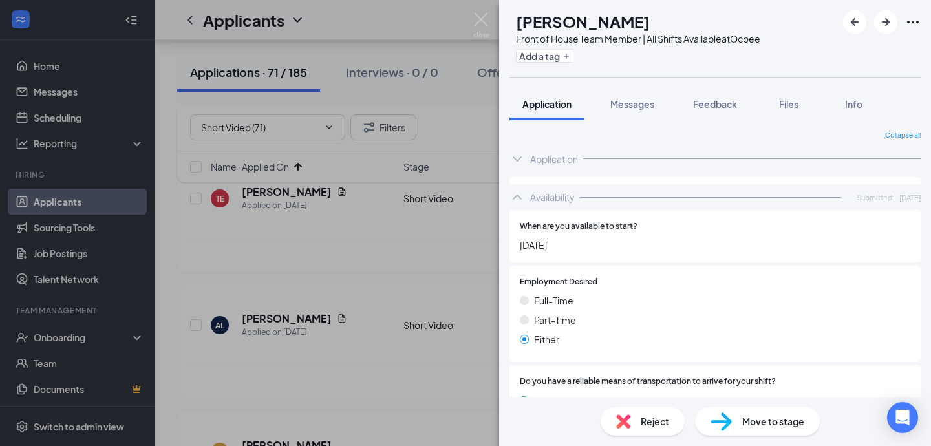
click at [524, 189] on icon "ChevronUp" at bounding box center [518, 197] width 16 height 16
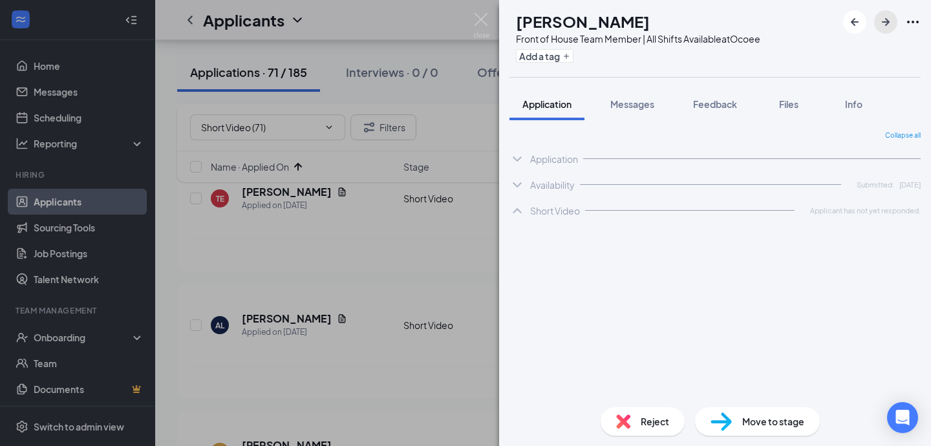
click at [885, 22] on icon "ArrowRight" at bounding box center [886, 22] width 8 height 8
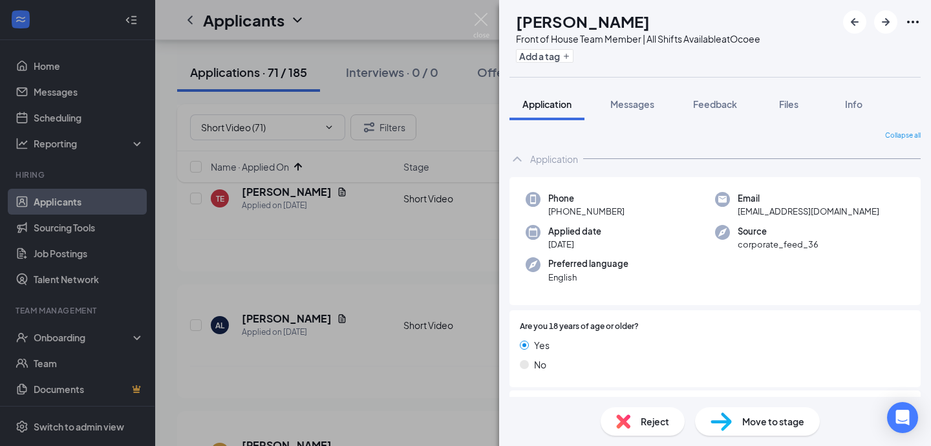
drag, startPoint x: 539, startPoint y: 151, endPoint x: 532, endPoint y: 197, distance: 45.9
click at [539, 151] on div "Application" at bounding box center [715, 159] width 411 height 26
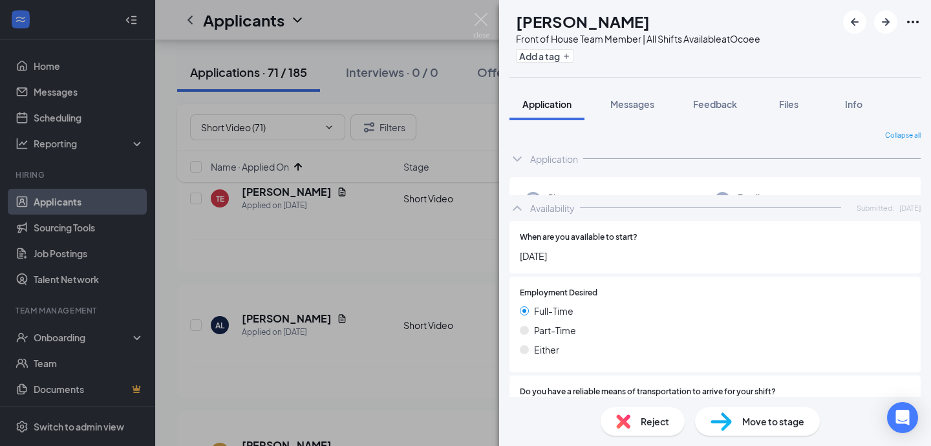
click at [533, 202] on div "Availability" at bounding box center [552, 208] width 45 height 13
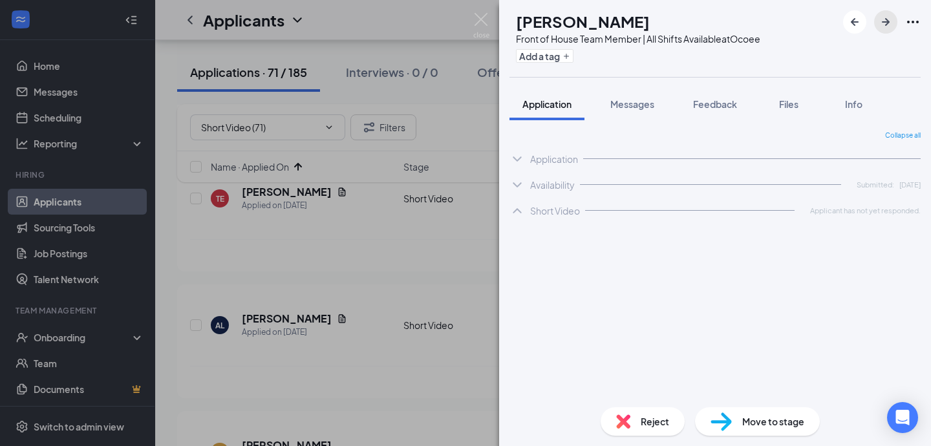
click at [887, 21] on icon "ArrowRight" at bounding box center [886, 22] width 8 height 8
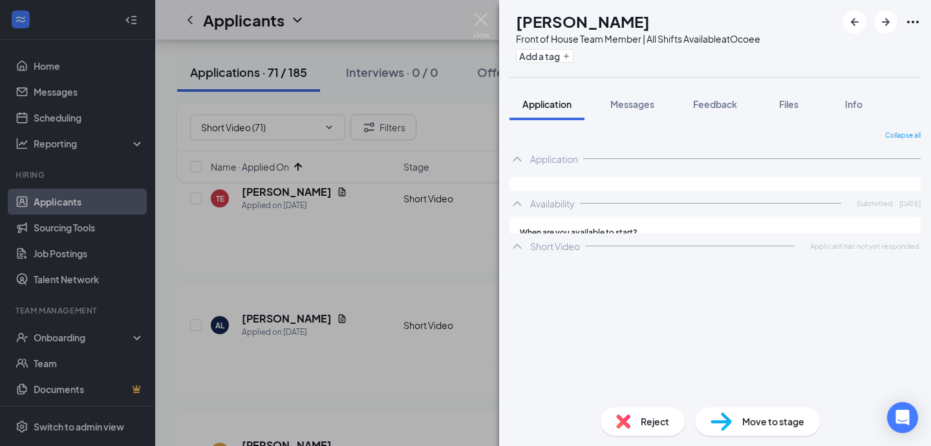
click at [534, 157] on div "Application" at bounding box center [554, 159] width 48 height 13
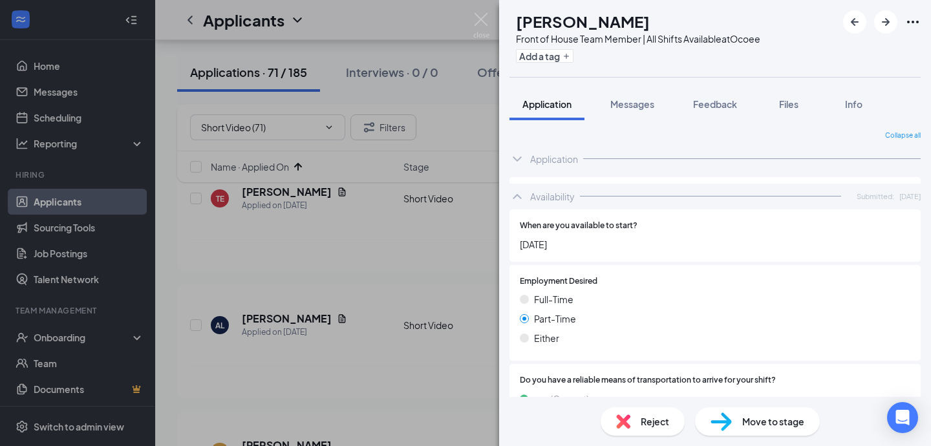
click at [529, 184] on div "Availability Submitted: [DATE]" at bounding box center [715, 197] width 411 height 26
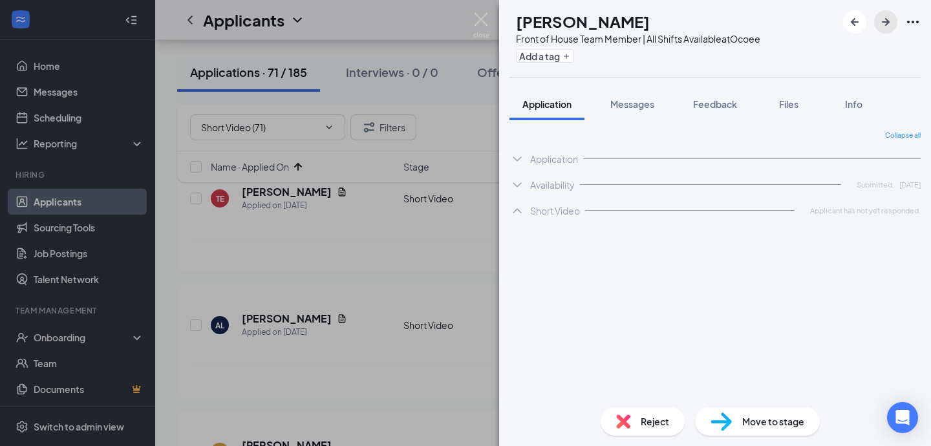
click at [892, 21] on icon "ArrowRight" at bounding box center [886, 22] width 16 height 16
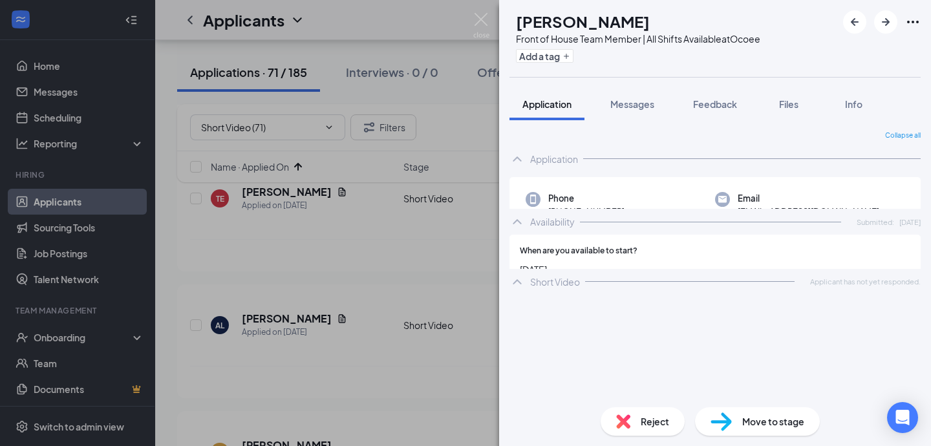
click at [543, 154] on div "Application" at bounding box center [554, 159] width 48 height 13
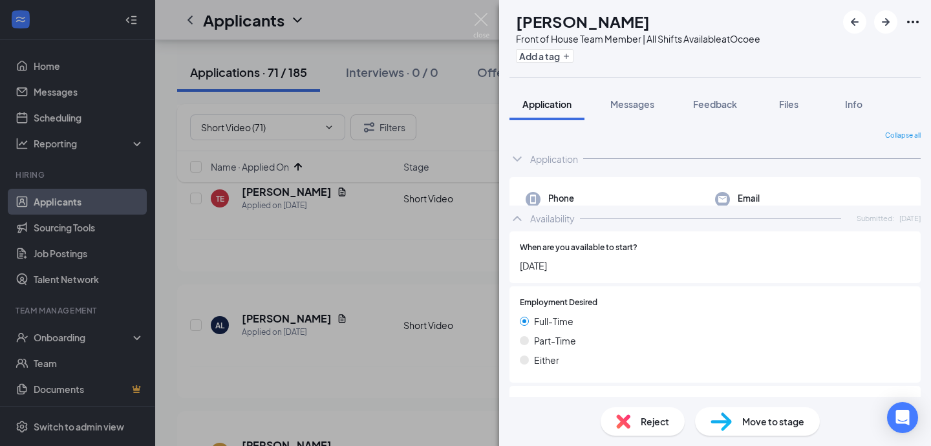
click at [521, 206] on div "Availability Submitted: [DATE]" at bounding box center [715, 219] width 411 height 26
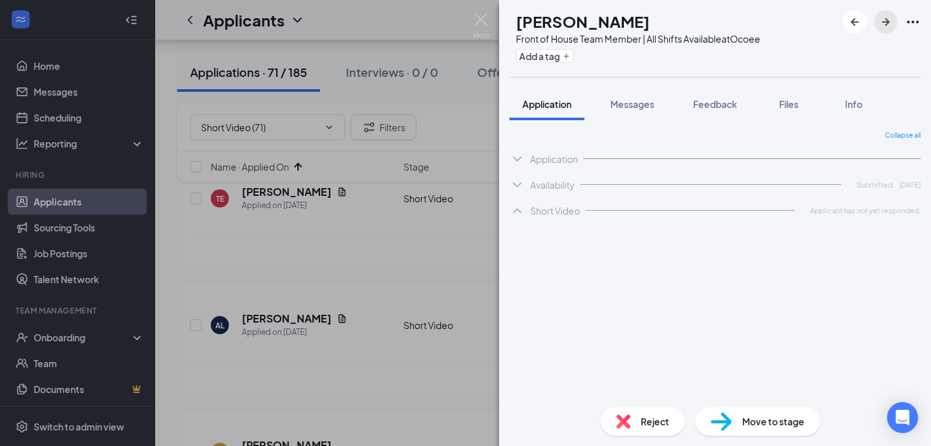
click at [887, 26] on icon "ArrowRight" at bounding box center [886, 22] width 16 height 16
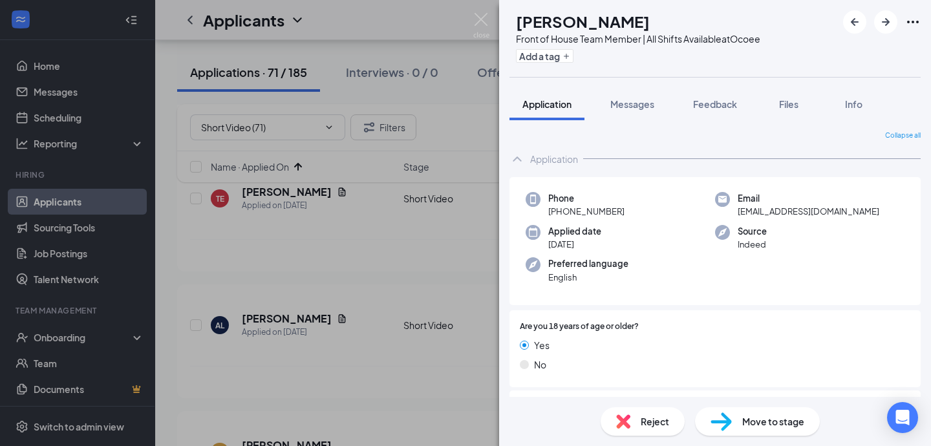
click at [545, 160] on div "Application" at bounding box center [554, 159] width 48 height 13
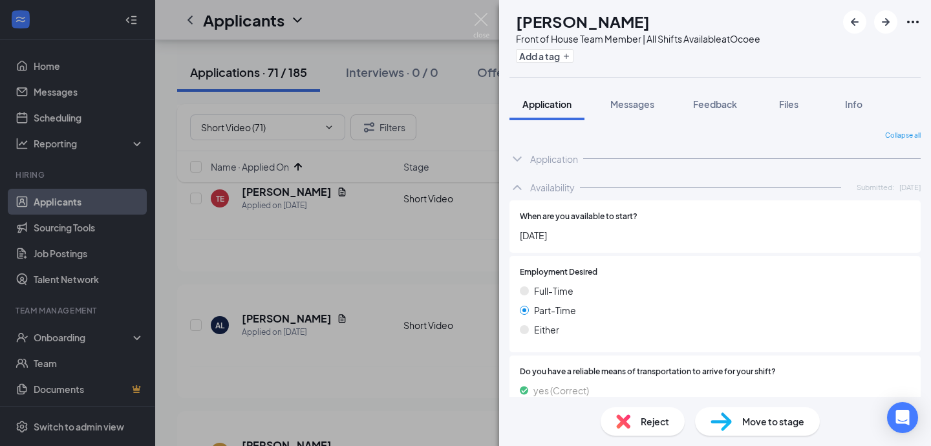
click at [537, 183] on div "Availability" at bounding box center [552, 187] width 45 height 13
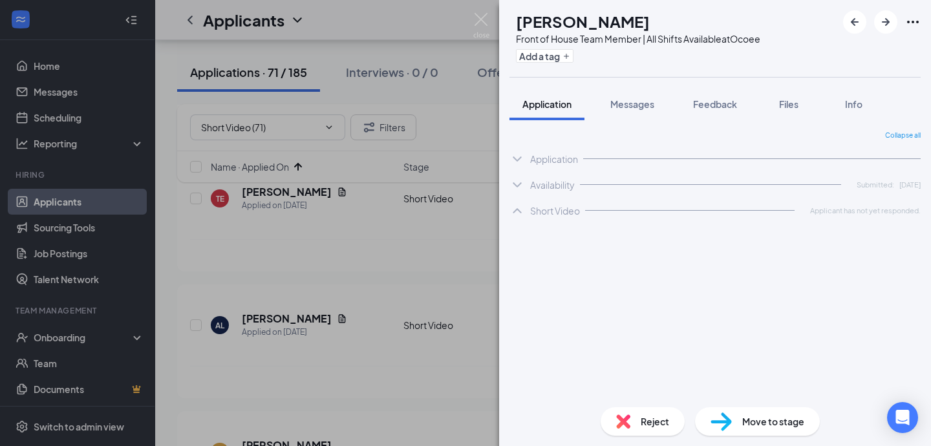
click at [640, 28] on h1 "[PERSON_NAME]" at bounding box center [583, 21] width 134 height 22
click at [526, 157] on div "Application" at bounding box center [715, 159] width 411 height 26
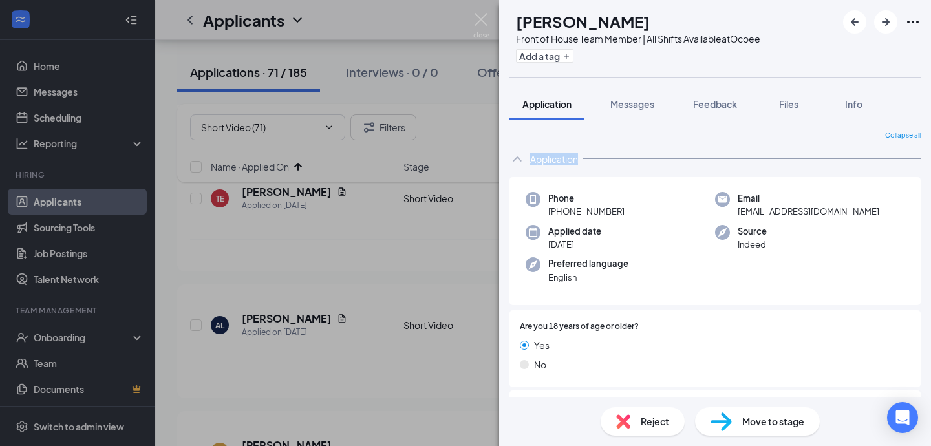
click at [526, 157] on div "Application" at bounding box center [715, 159] width 411 height 26
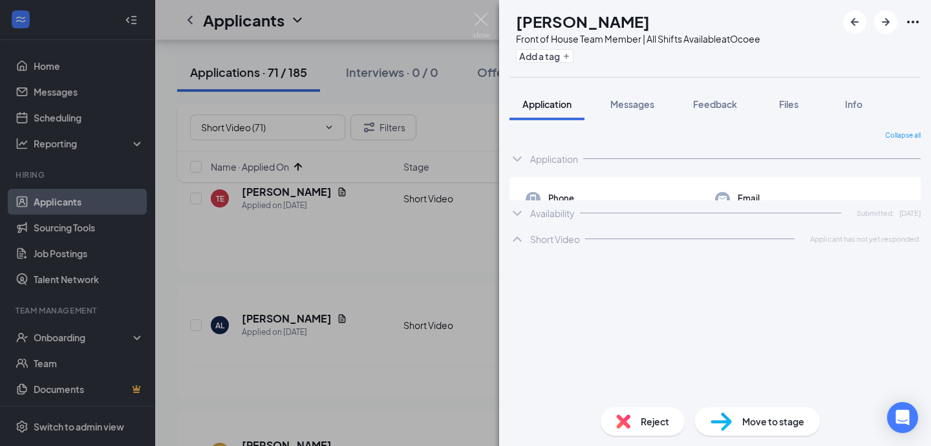
click at [686, 65] on div "Add a tag" at bounding box center [638, 55] width 244 height 21
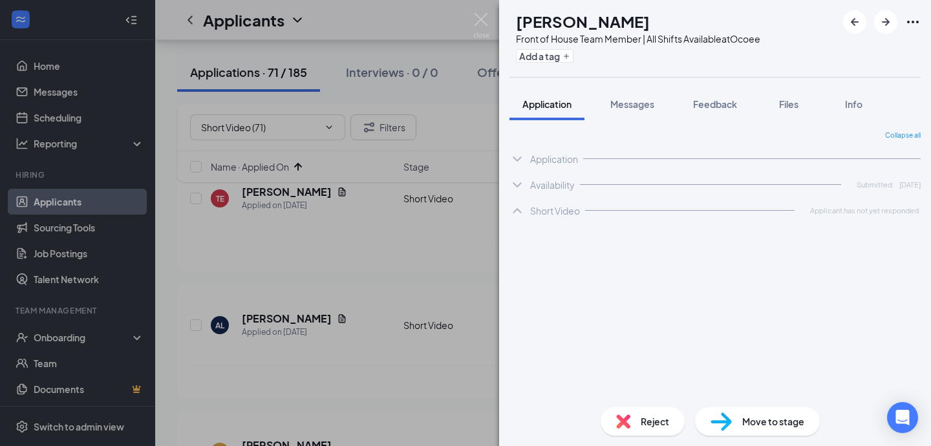
click at [698, 53] on div "Add a tag" at bounding box center [638, 55] width 244 height 21
